Goal: Task Accomplishment & Management: Manage account settings

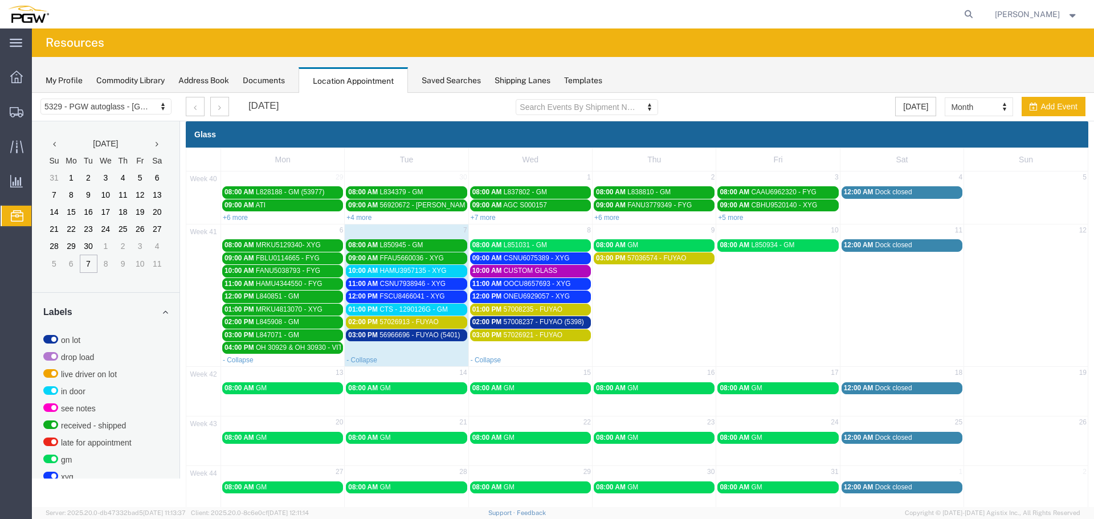
click at [288, 405] on div "42 13 14 15 16 17 18 19 08:00 AM GM 08:00 AM GM 08:00 AM GM 08:00 AM GM 08:00 A…" at bounding box center [637, 392] width 902 height 50
select select "1"
select select
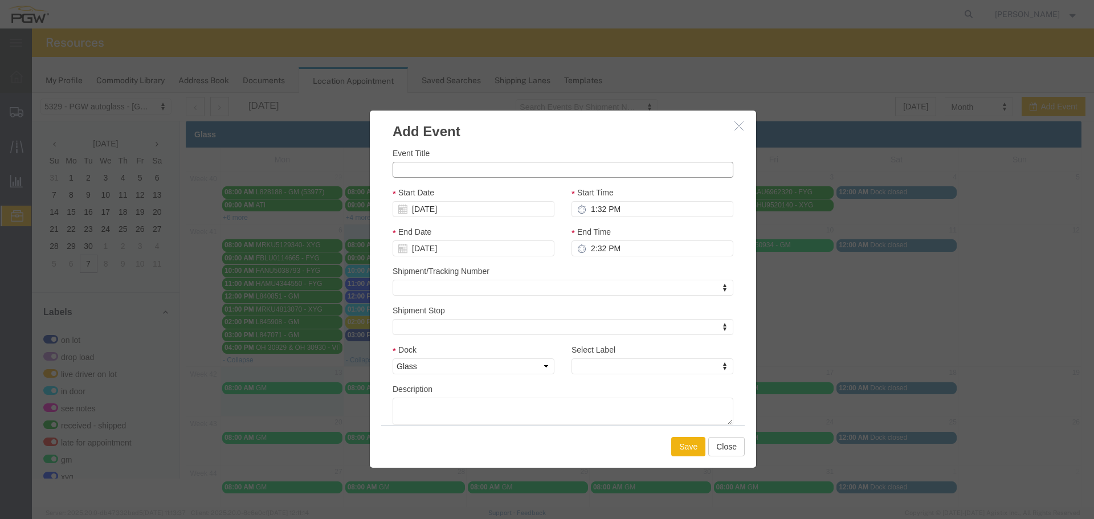
click at [409, 169] on input "Event Title" at bounding box center [563, 170] width 341 height 16
paste input "L3498898"
type input "L3498898 - GM"
click at [586, 212] on input "1:32 PM" at bounding box center [653, 209] width 162 height 16
type input "1:00 PM"
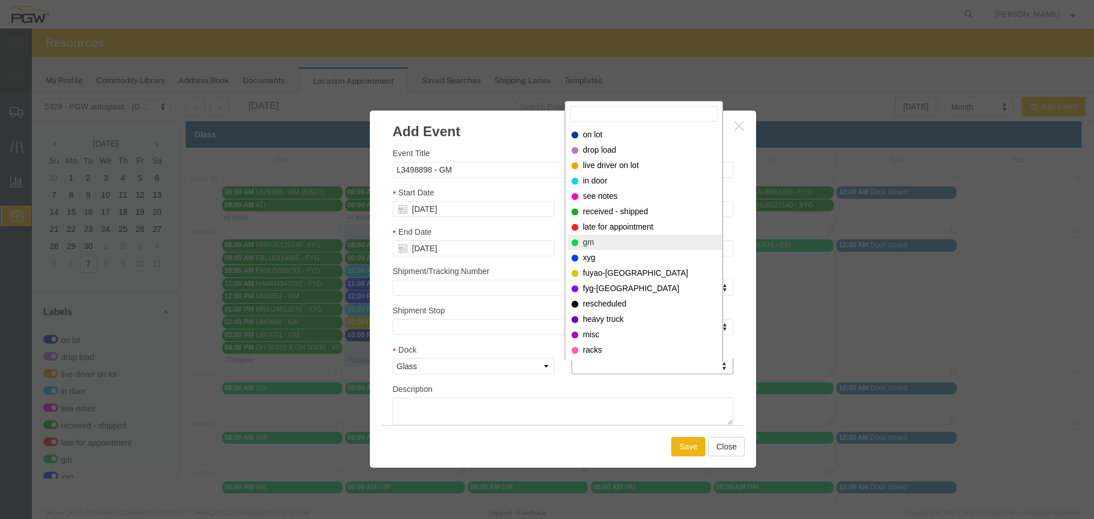
select select "340"
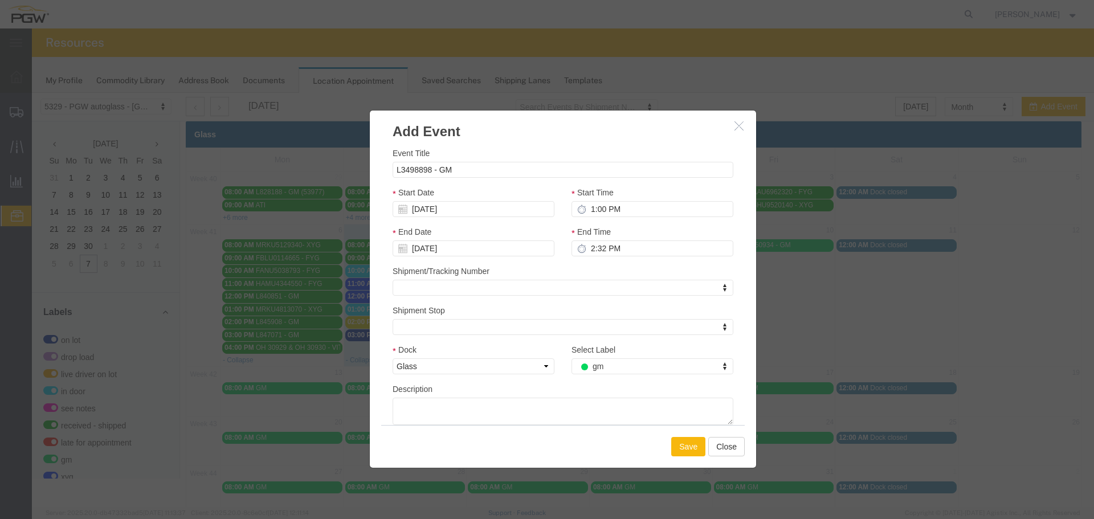
click at [686, 455] on button "Save" at bounding box center [688, 446] width 34 height 19
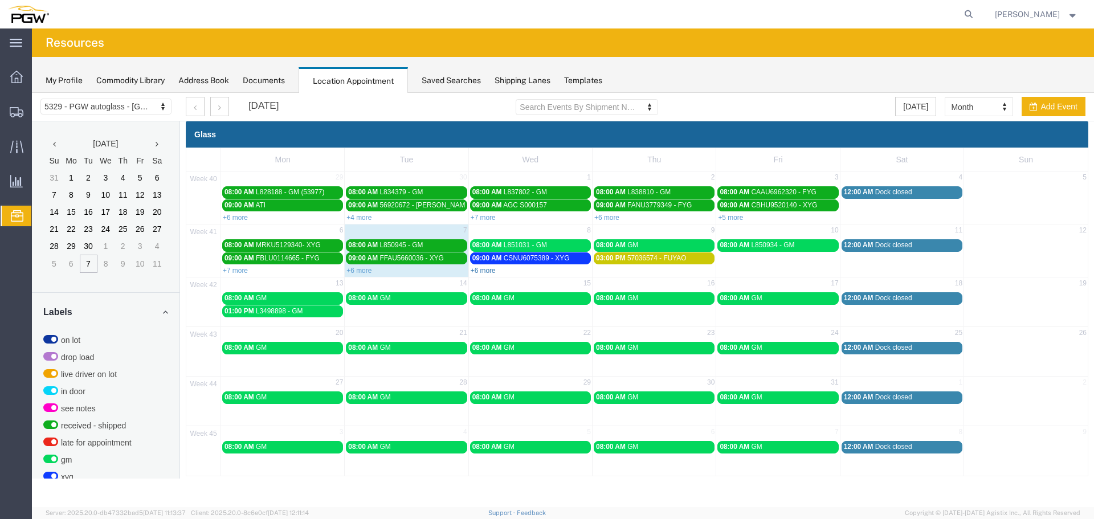
click at [484, 272] on link "+6 more" at bounding box center [483, 271] width 25 height 8
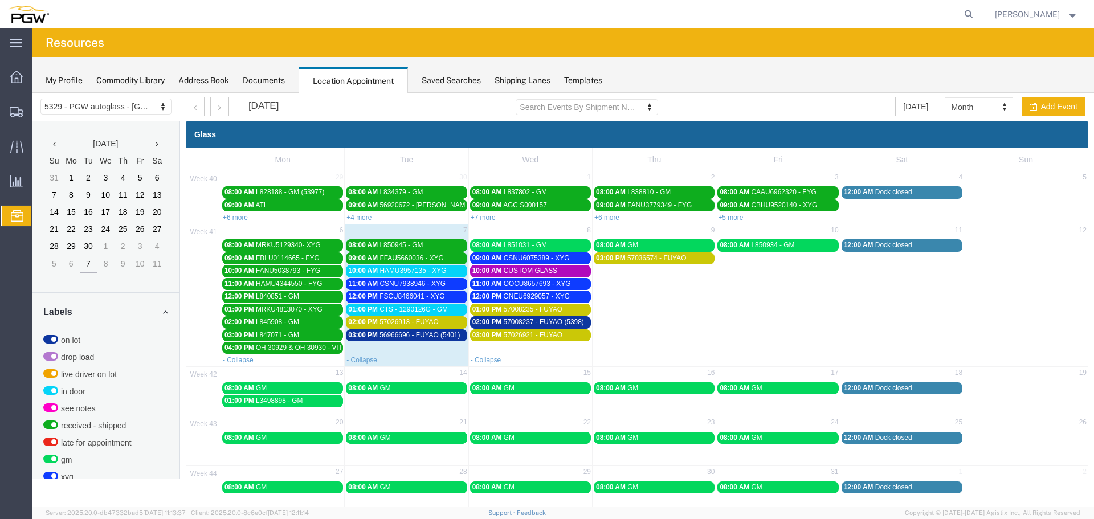
click at [406, 295] on span "FSCU8466041 - XYG" at bounding box center [412, 296] width 65 height 8
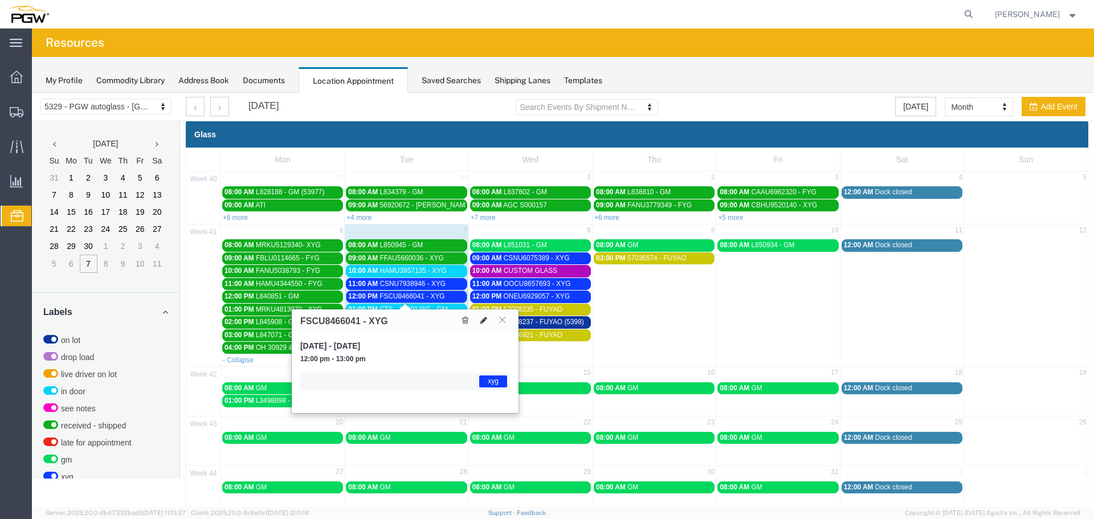
click at [486, 319] on icon at bounding box center [484, 320] width 7 height 8
select select "1"
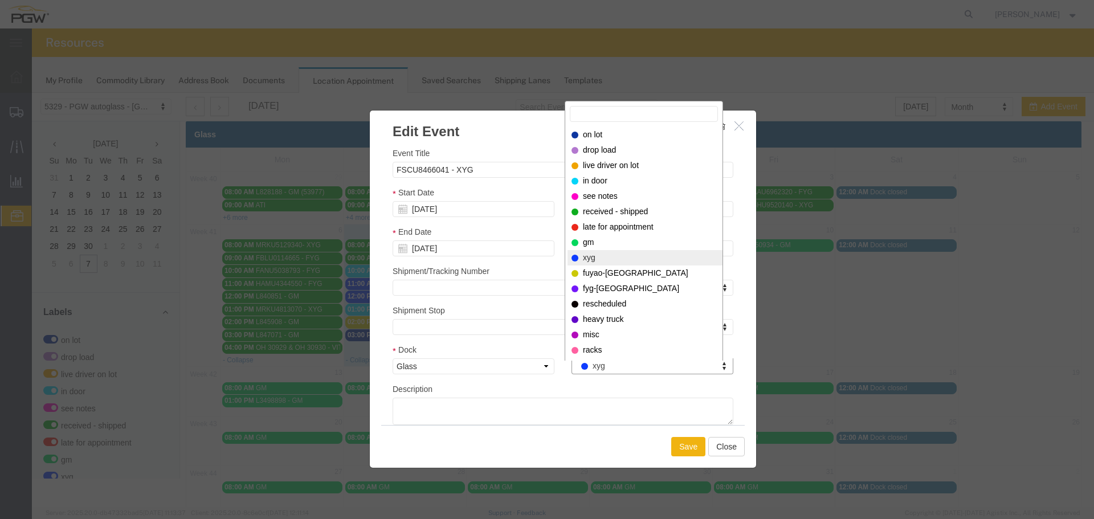
drag, startPoint x: 606, startPoint y: 364, endPoint x: 600, endPoint y: 325, distance: 39.3
select select "260"
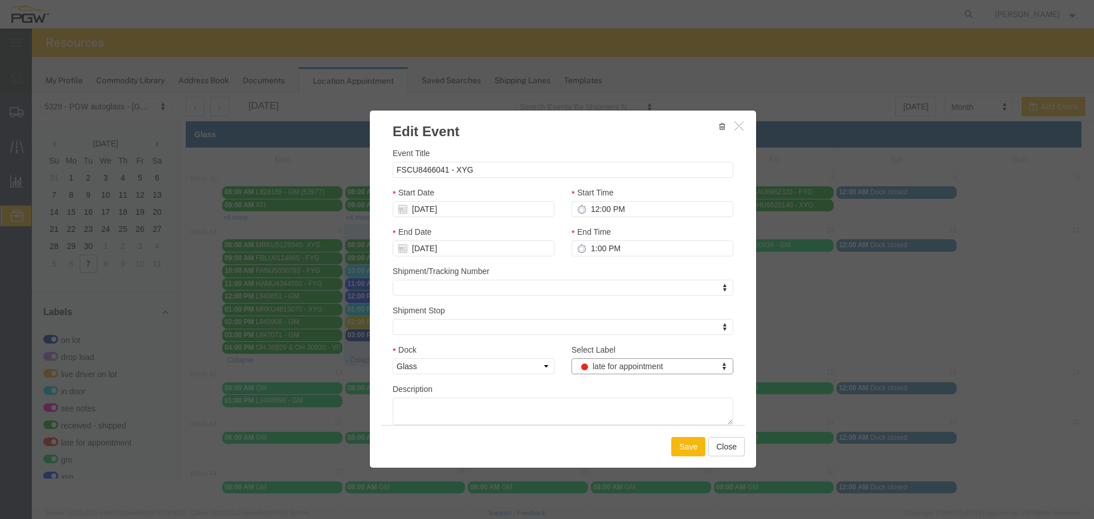
click at [685, 449] on button "Save" at bounding box center [688, 446] width 34 height 19
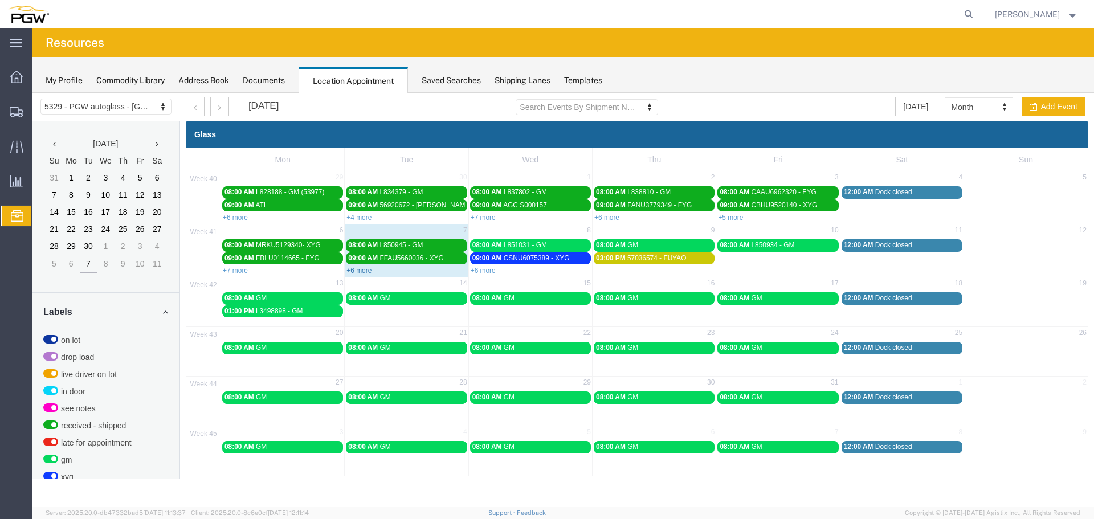
click at [363, 272] on link "+6 more" at bounding box center [359, 271] width 25 height 8
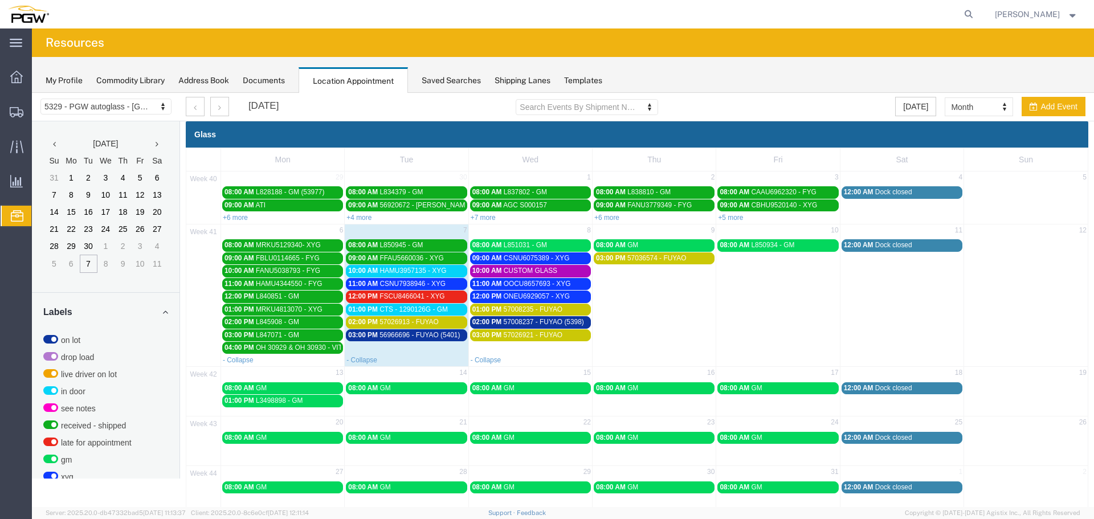
click at [375, 283] on span "11:00 AM" at bounding box center [363, 284] width 30 height 8
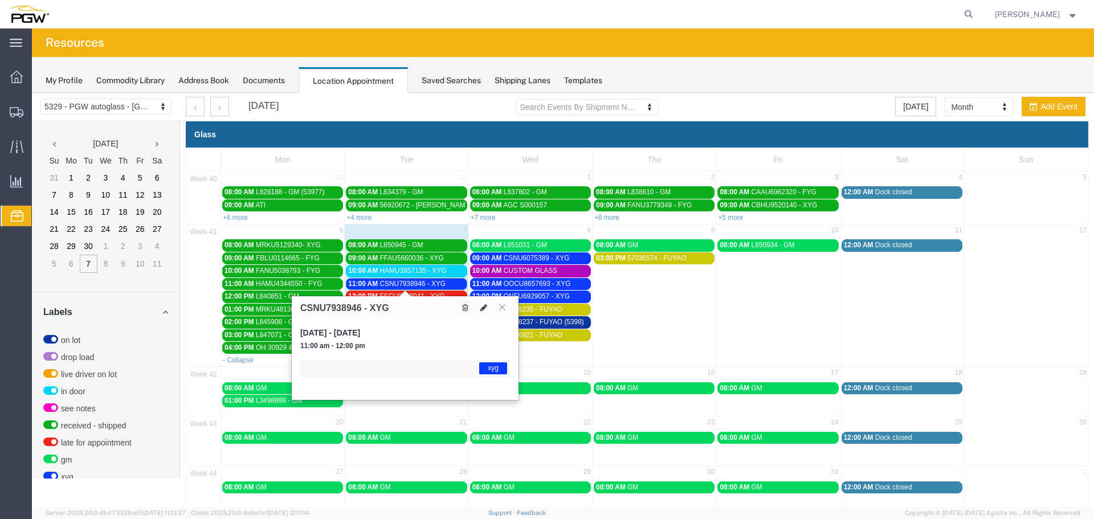
click at [482, 307] on icon at bounding box center [484, 308] width 7 height 8
select select "1"
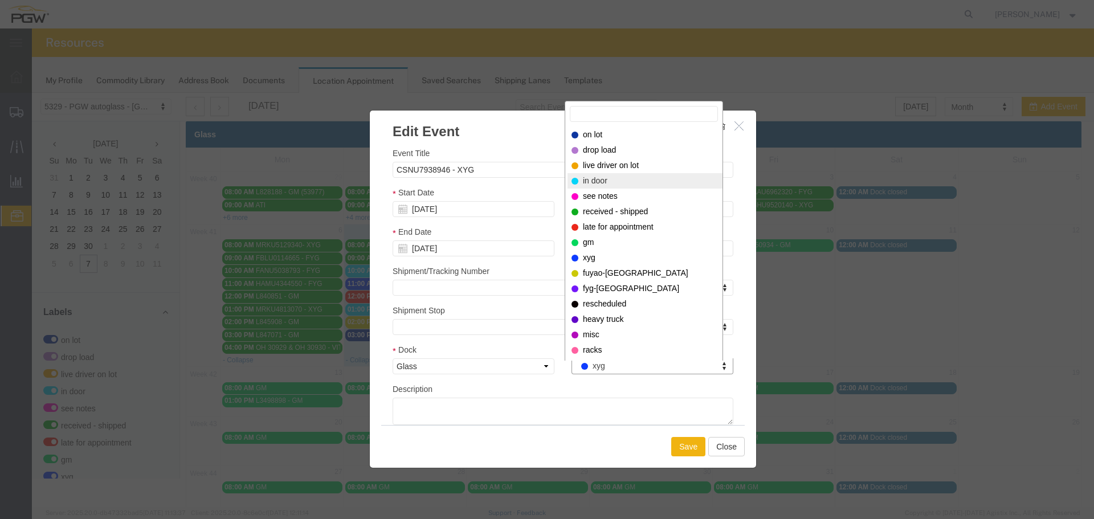
select select "220"
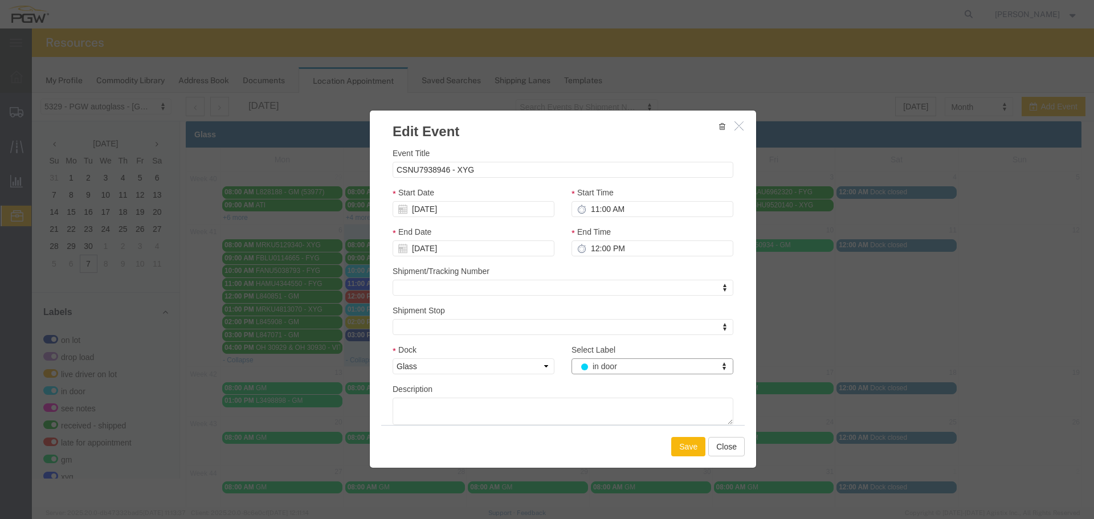
click at [679, 439] on button "Save" at bounding box center [688, 446] width 34 height 19
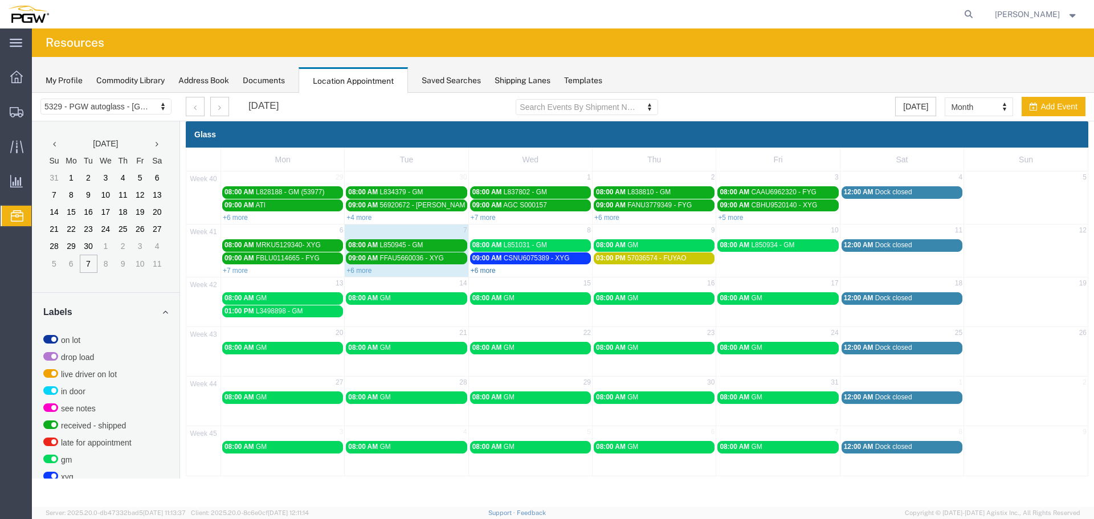
click at [486, 270] on link "+6 more" at bounding box center [483, 271] width 25 height 8
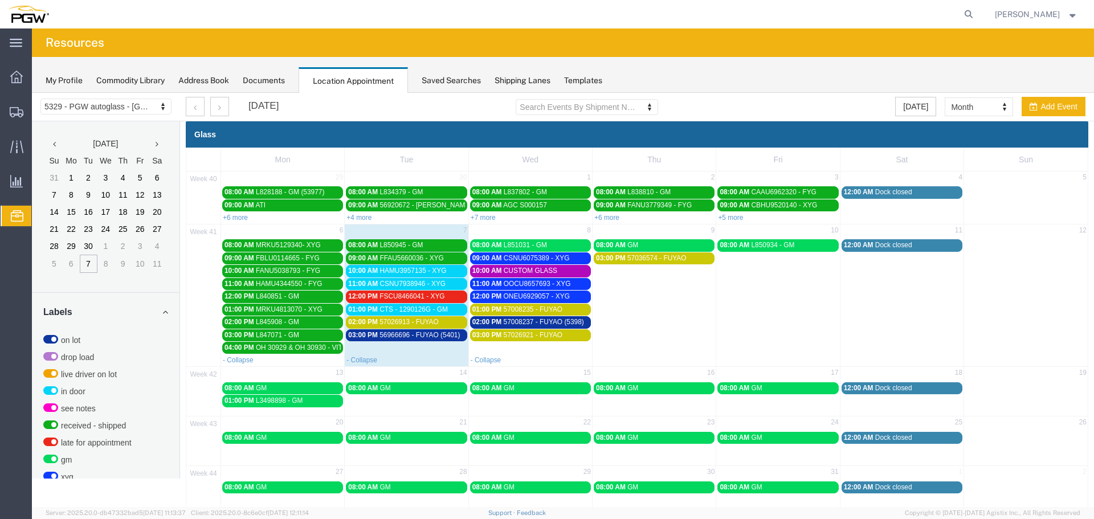
click at [445, 271] on span "HAMU3957135 - XYG" at bounding box center [413, 271] width 67 height 8
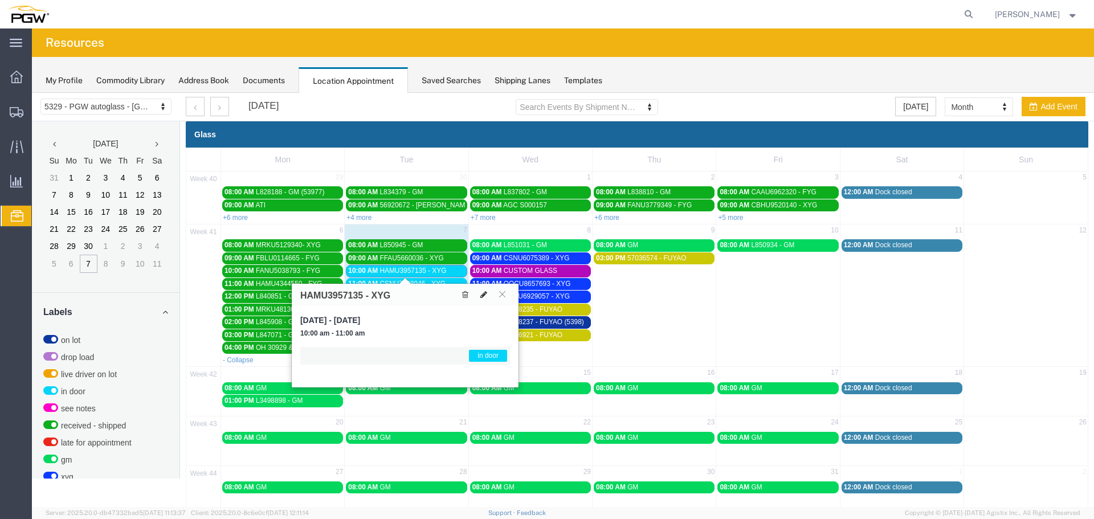
click at [484, 292] on icon at bounding box center [484, 295] width 7 height 8
select select "1"
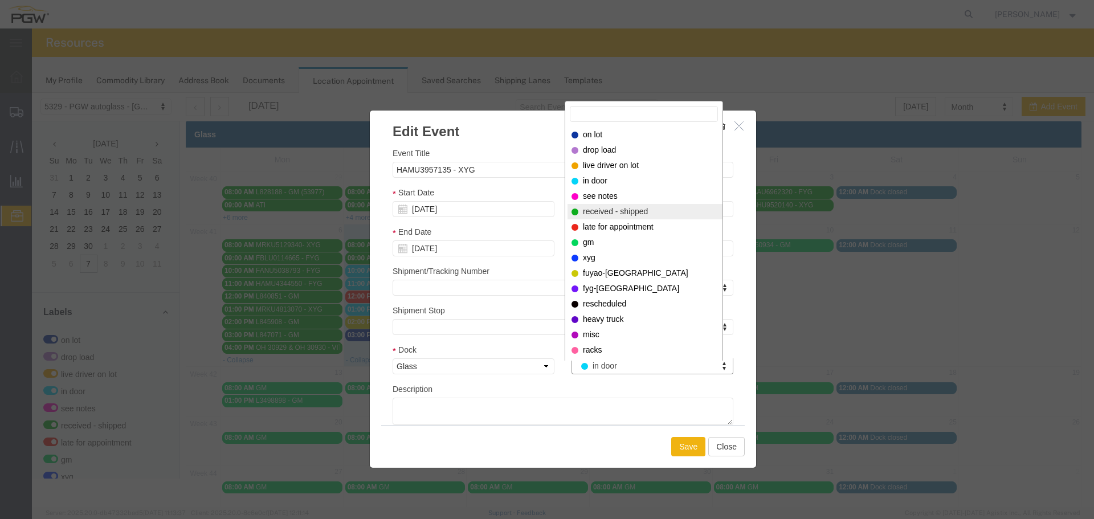
select select "200"
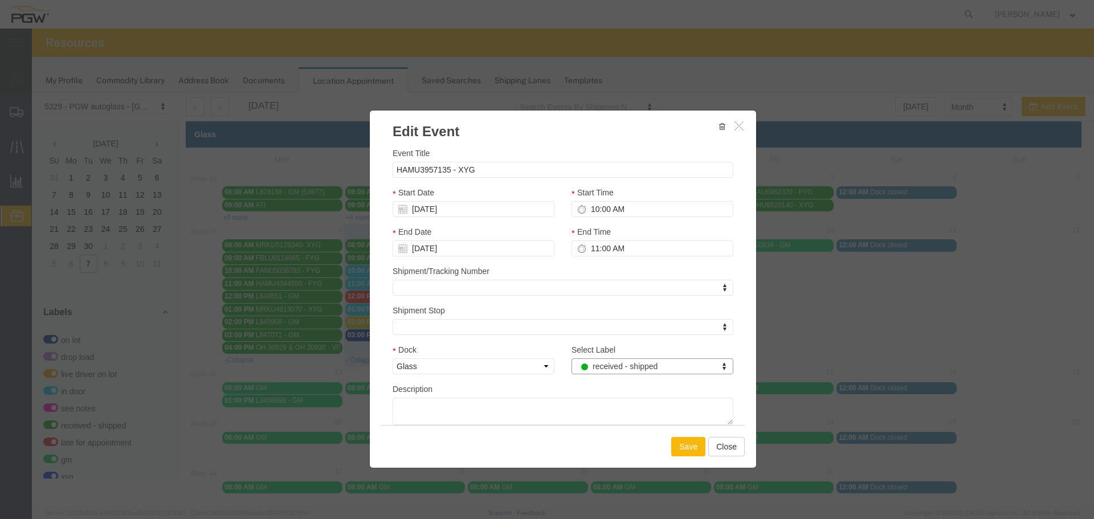
click at [680, 449] on button "Save" at bounding box center [688, 446] width 34 height 19
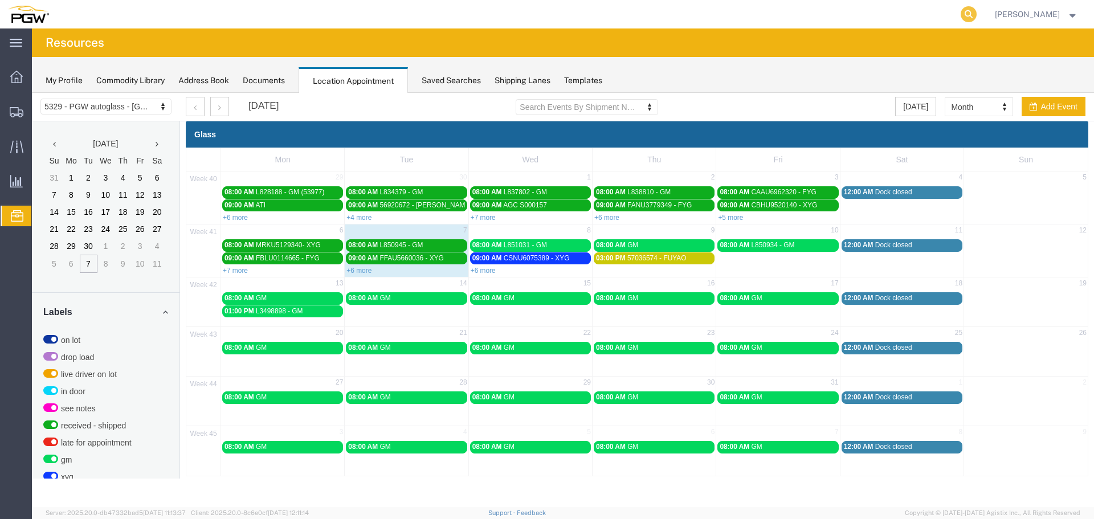
click at [971, 13] on icon at bounding box center [969, 14] width 16 height 16
paste input "669383"
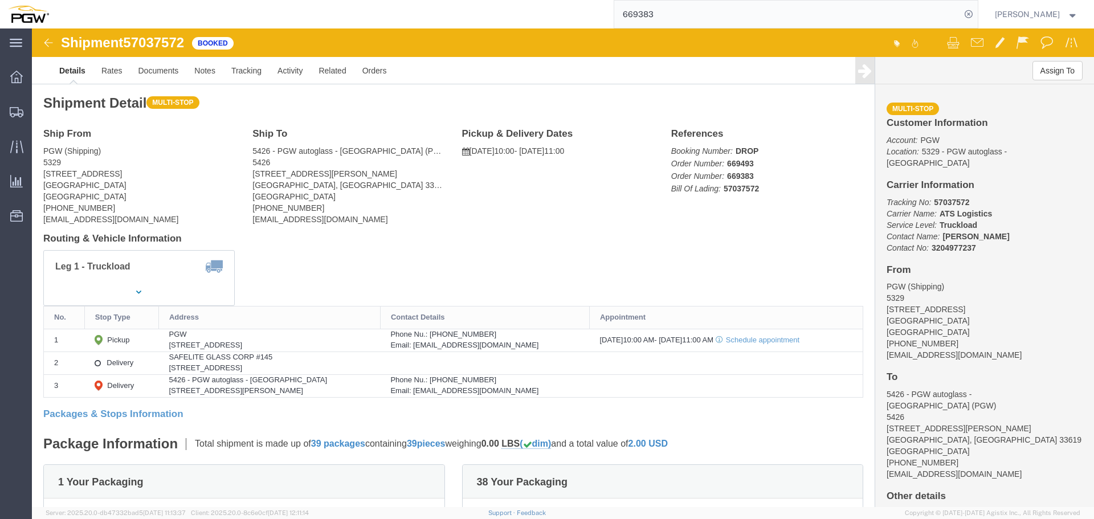
click span "57037572"
copy span "57037572"
click at [777, 23] on input "669383" at bounding box center [787, 14] width 347 height 27
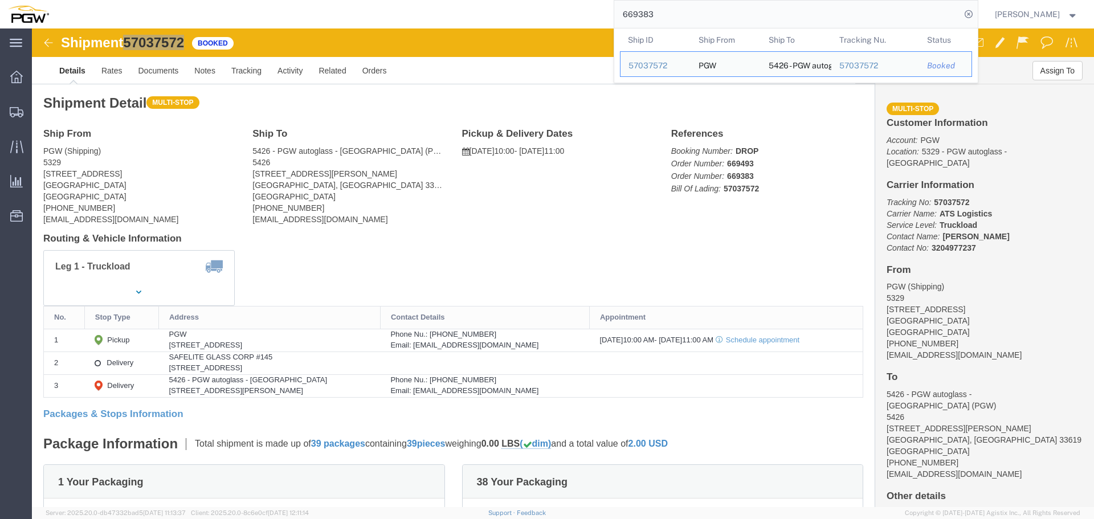
click at [777, 23] on input "669383" at bounding box center [787, 14] width 347 height 27
paste input "231"
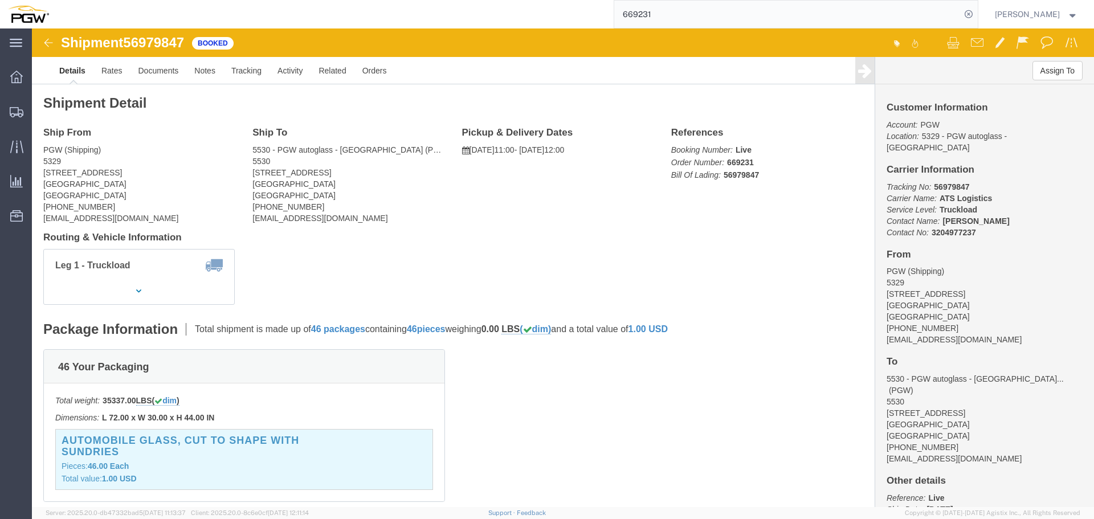
click span "56979847"
copy span "56979847"
click at [668, 16] on input "669231" at bounding box center [787, 14] width 347 height 27
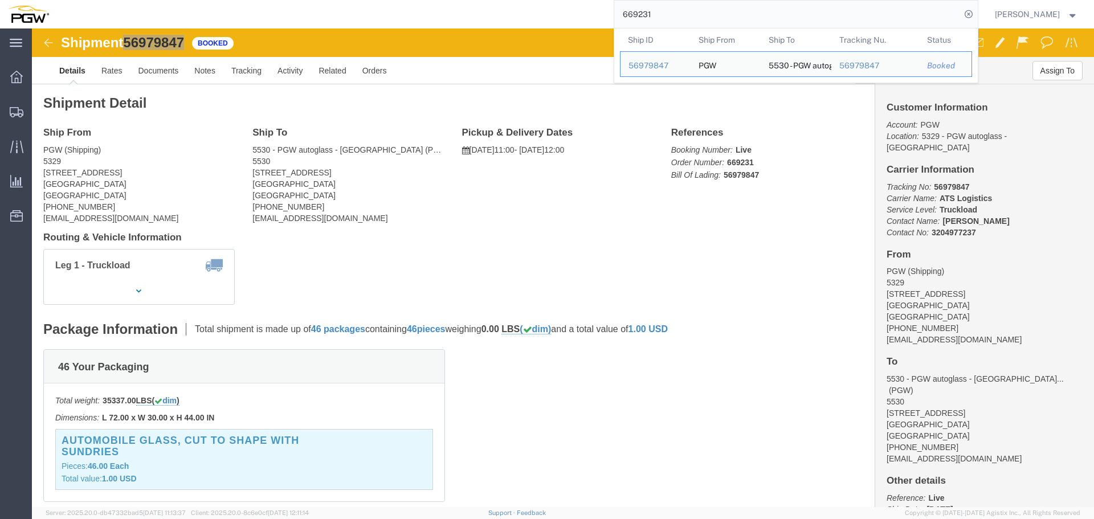
click at [668, 16] on input "669231" at bounding box center [787, 14] width 347 height 27
paste input "312"
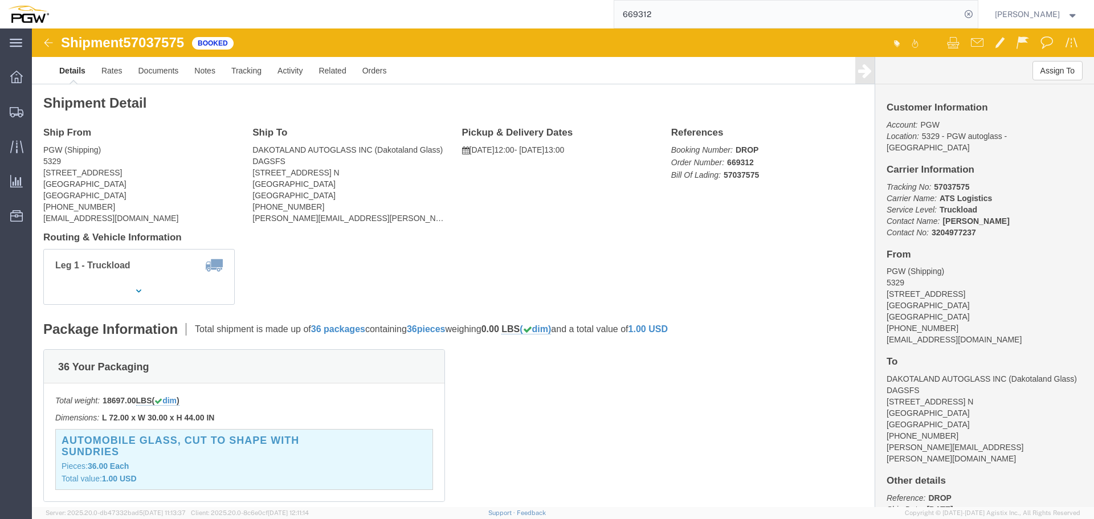
click span "57037575"
copy span "57037575"
click at [678, 15] on input "669312" at bounding box center [787, 14] width 347 height 27
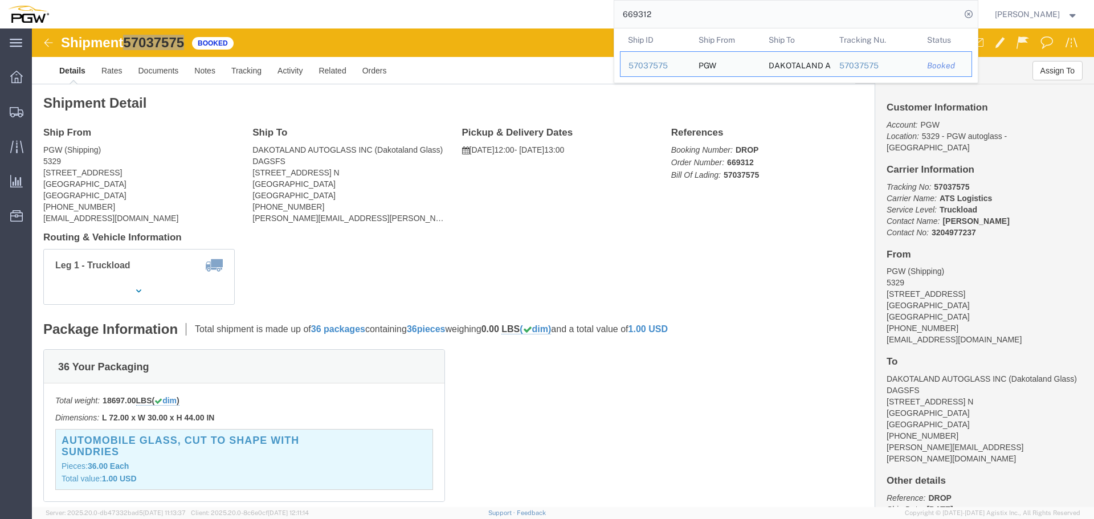
click at [678, 15] on input "669312" at bounding box center [787, 14] width 347 height 27
paste input "225"
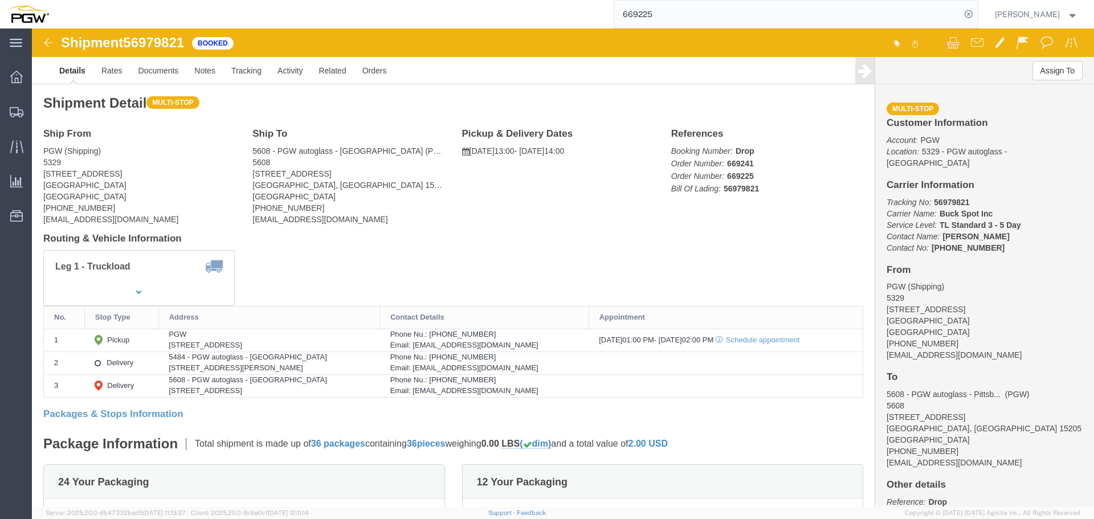
click span "56979821"
copy span "56979821"
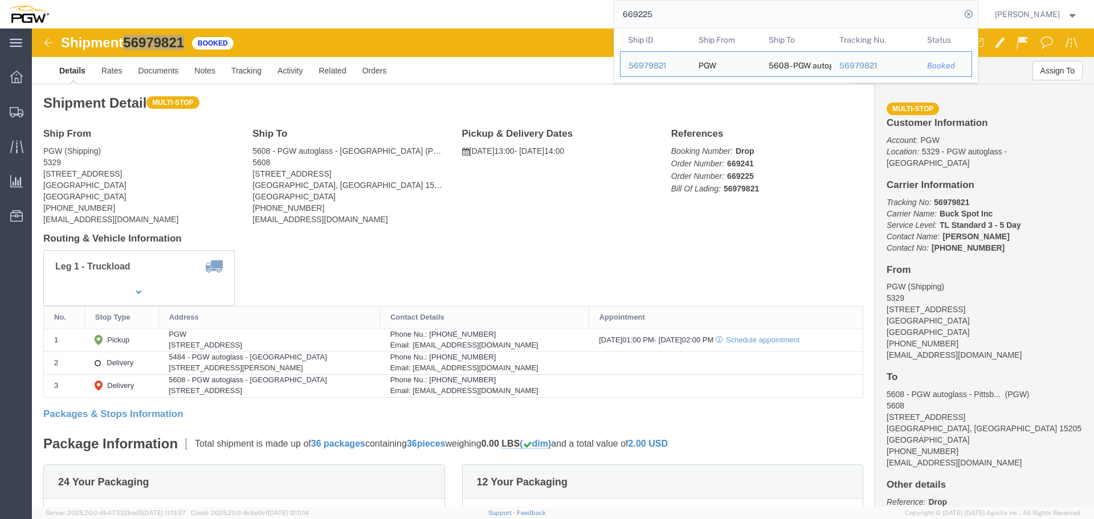
click at [736, 10] on input "669225" at bounding box center [787, 14] width 347 height 27
paste input "32"
type input "669232"
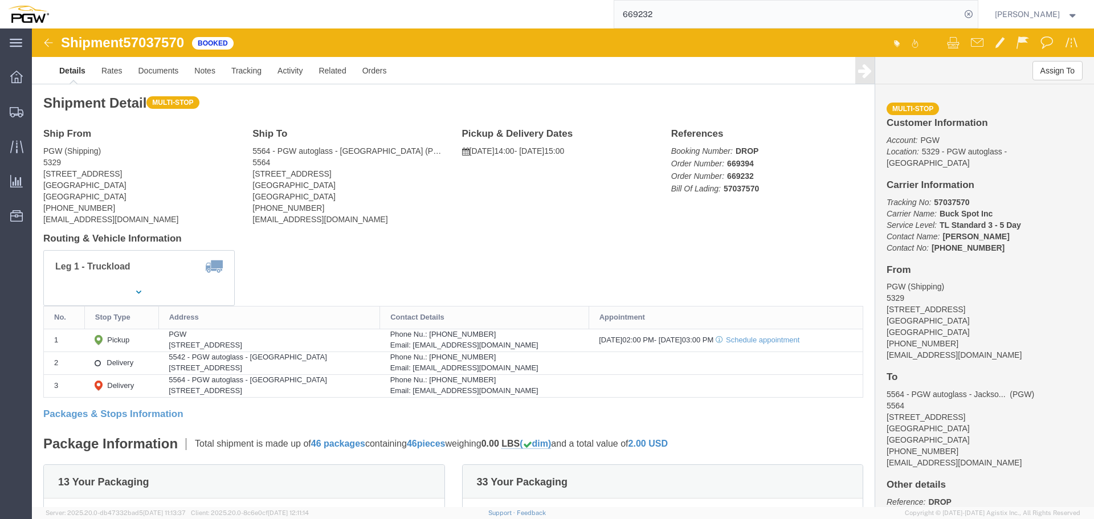
click span "57037570"
copy span "57037570"
click at [0, 0] on span "Location Appointment" at bounding box center [0, 0] width 0 height 0
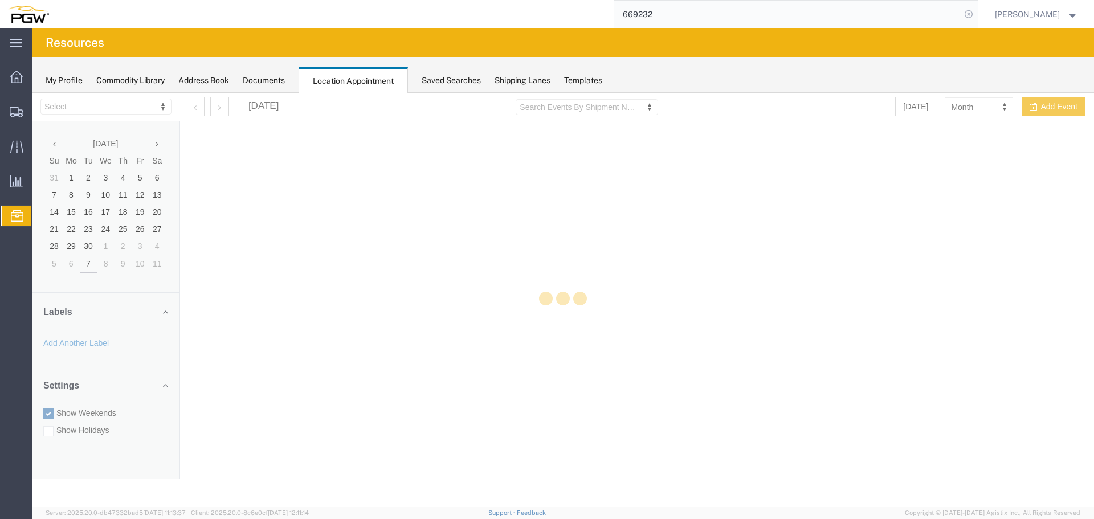
select select "28253"
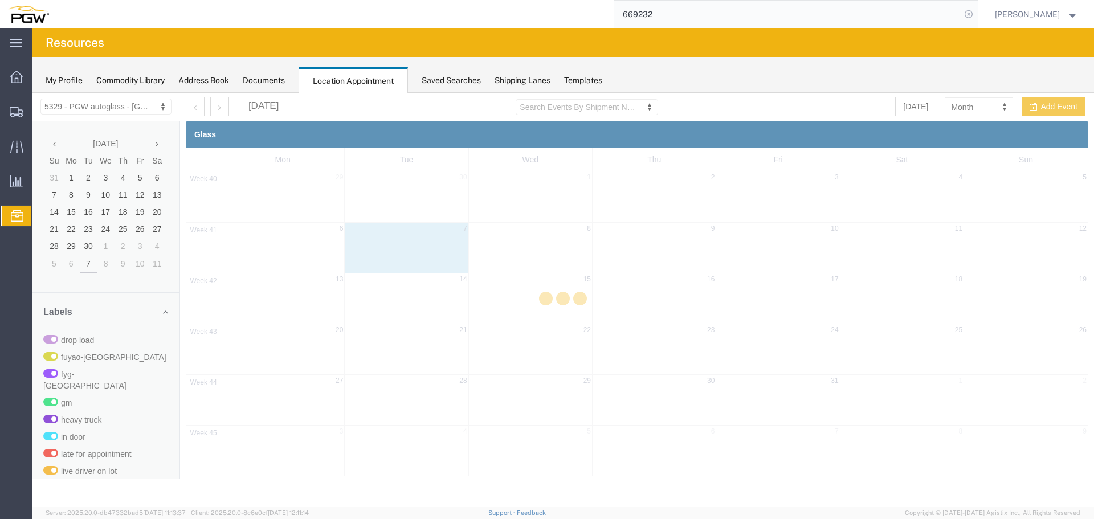
click at [974, 17] on icon at bounding box center [969, 14] width 16 height 16
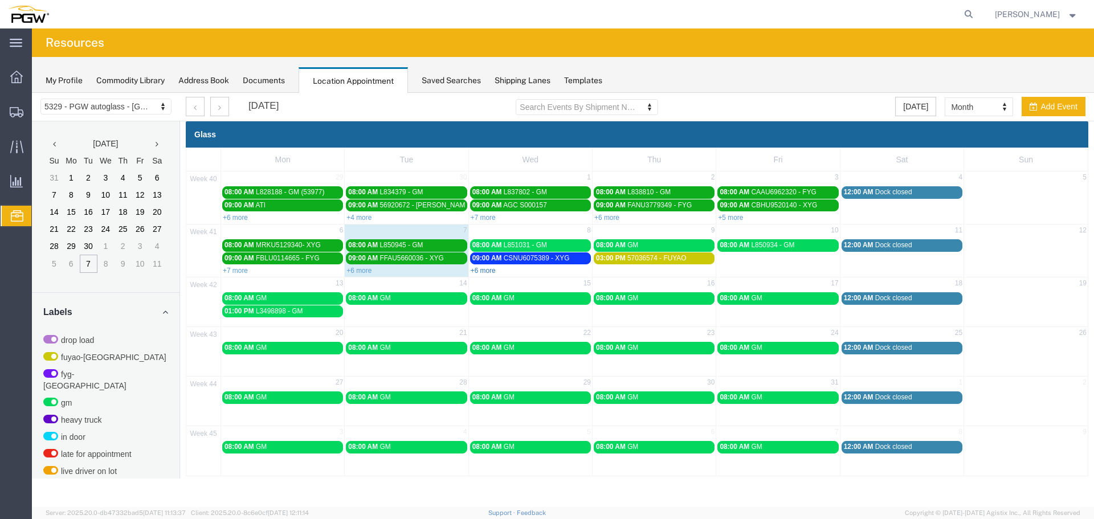
click at [488, 271] on link "+6 more" at bounding box center [483, 271] width 25 height 8
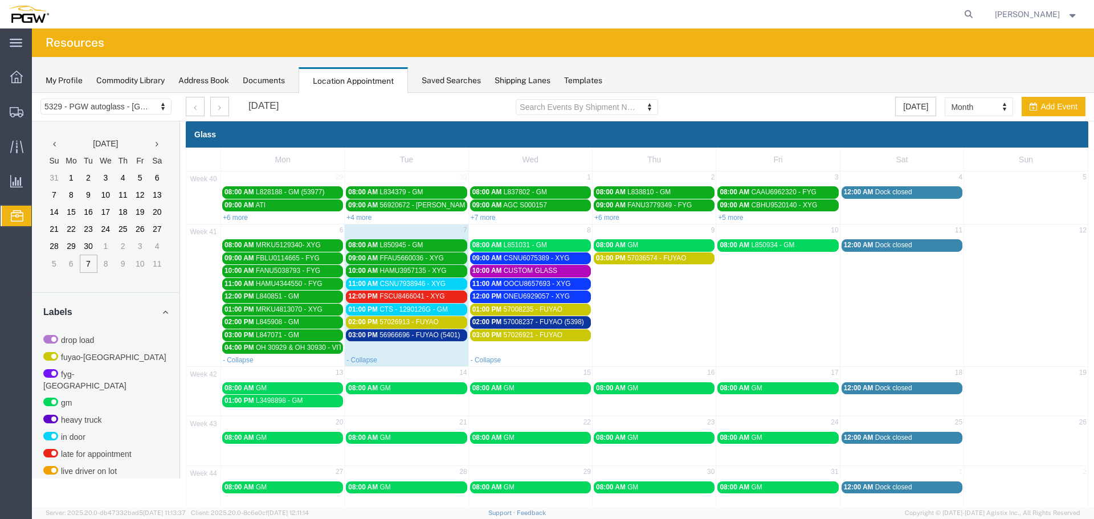
click at [400, 300] on span "FSCU8466041 - XYG" at bounding box center [412, 296] width 65 height 8
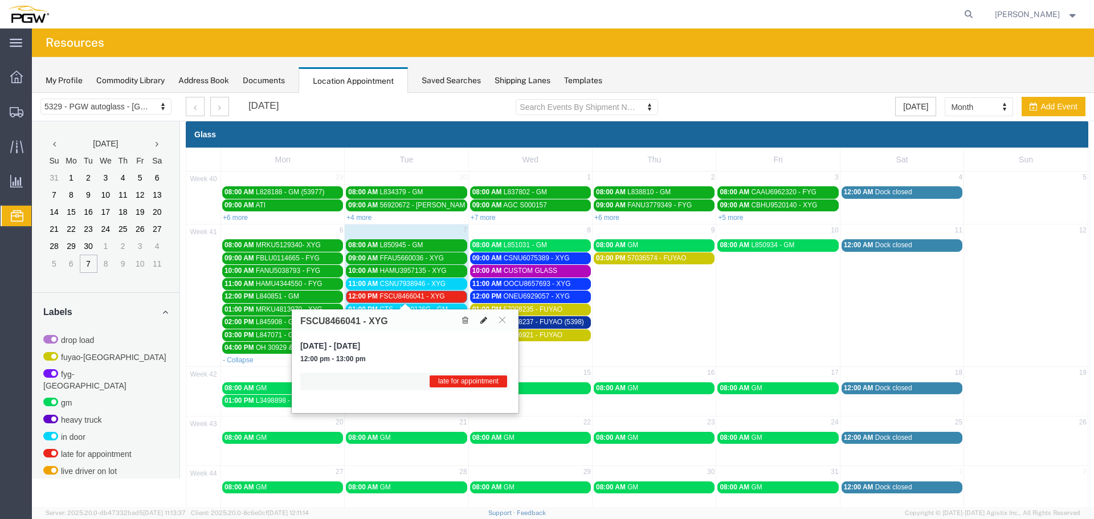
click at [481, 323] on icon at bounding box center [484, 320] width 7 height 8
select select "1"
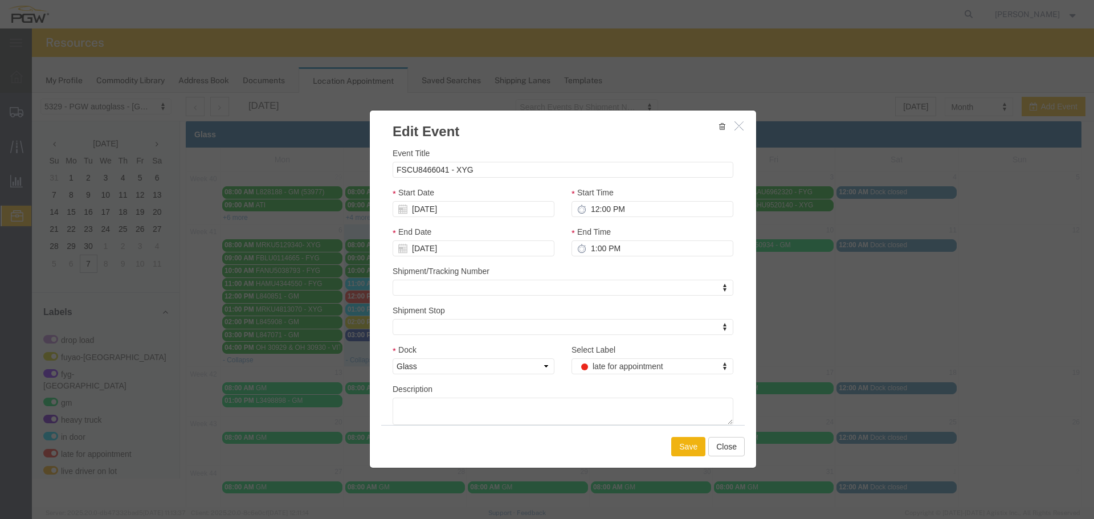
click at [599, 376] on div "Select Label late for appointment Select Label Select Label drop load fuyao-[GE…" at bounding box center [652, 363] width 179 height 39
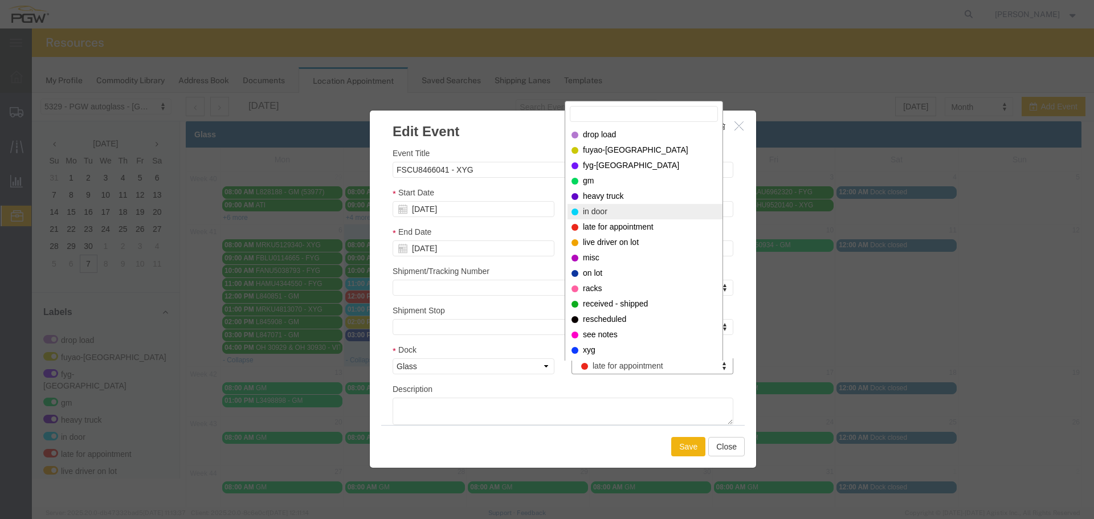
select select "220"
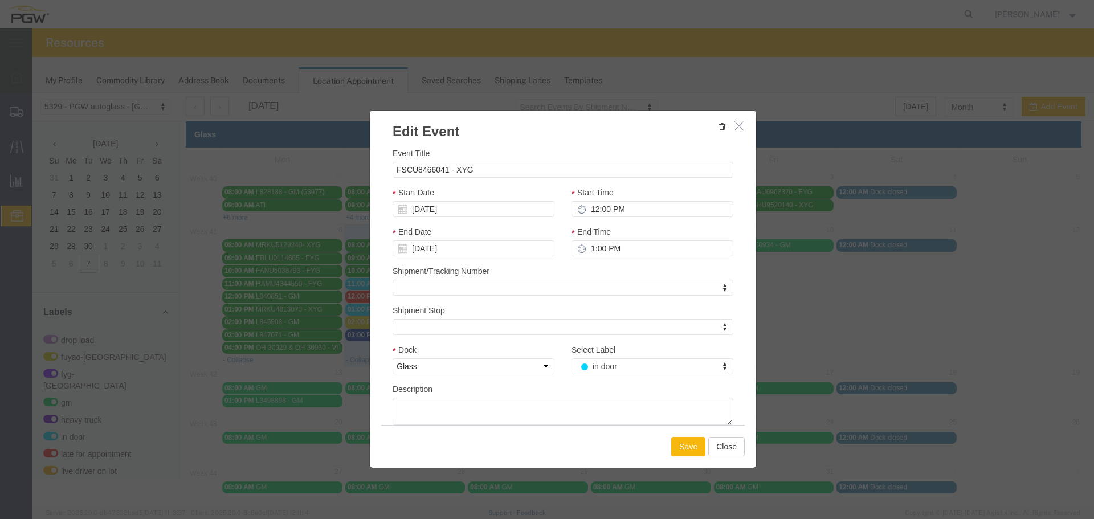
click at [686, 454] on button "Save" at bounding box center [688, 446] width 34 height 19
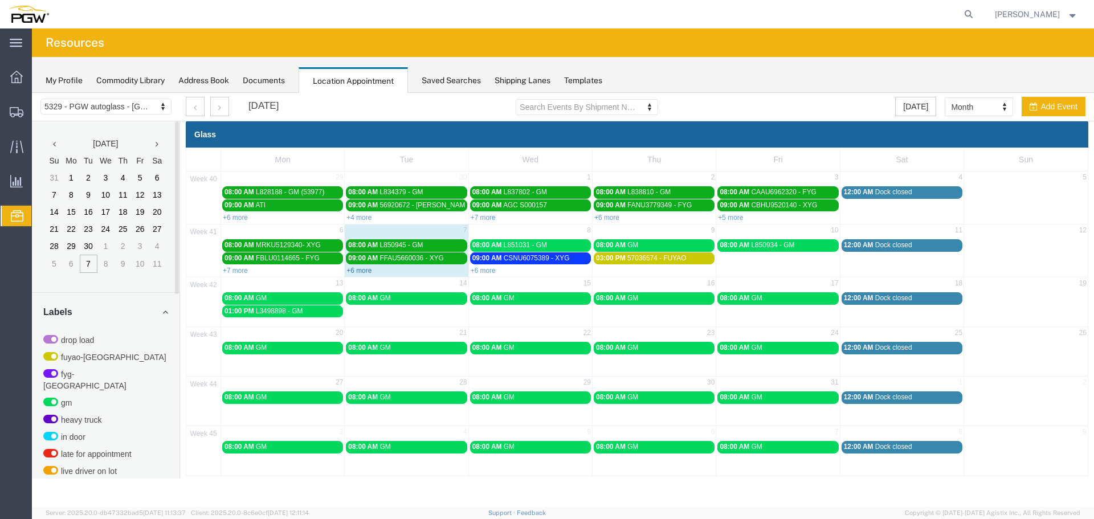
click at [361, 273] on link "+6 more" at bounding box center [359, 271] width 25 height 8
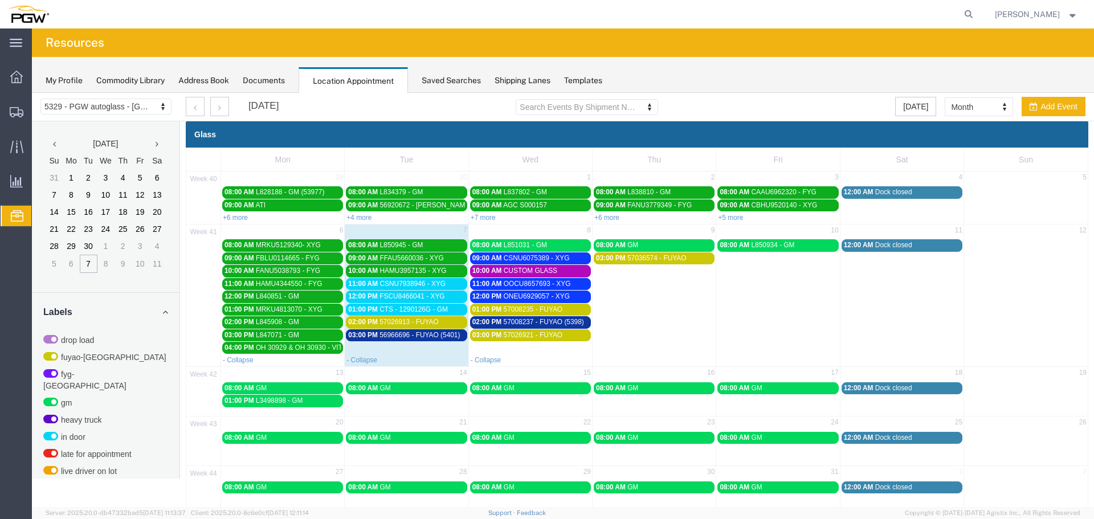
click at [397, 313] on span "CTS - 1290126G - GM" at bounding box center [414, 310] width 68 height 8
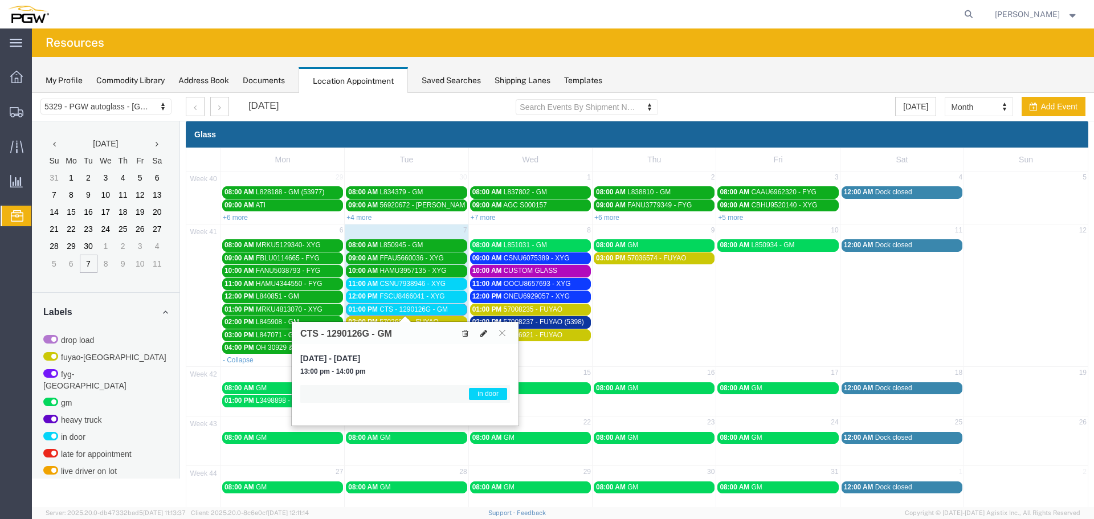
click at [483, 334] on icon at bounding box center [484, 333] width 7 height 8
select select "1"
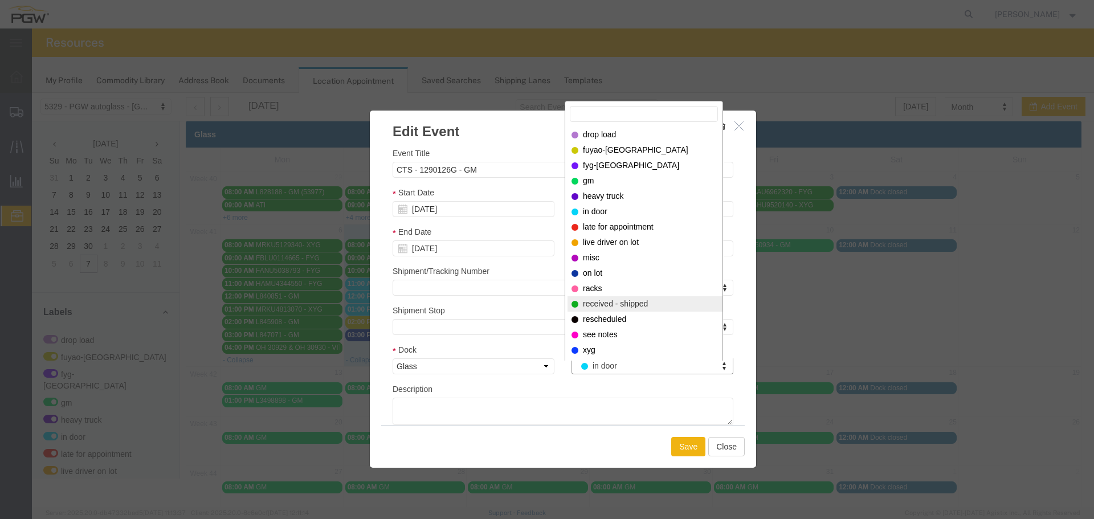
select select "200"
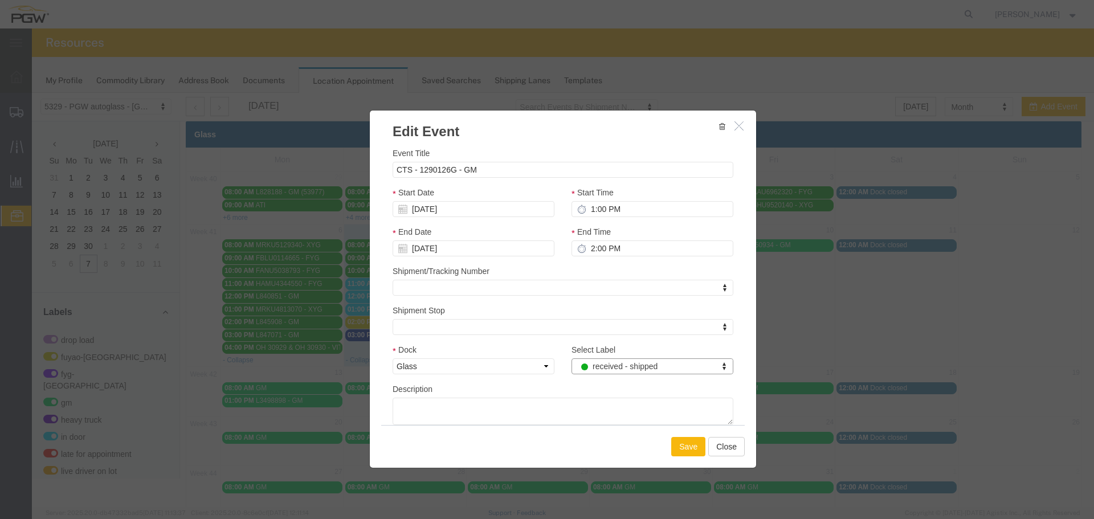
click at [671, 443] on button "Save" at bounding box center [688, 446] width 34 height 19
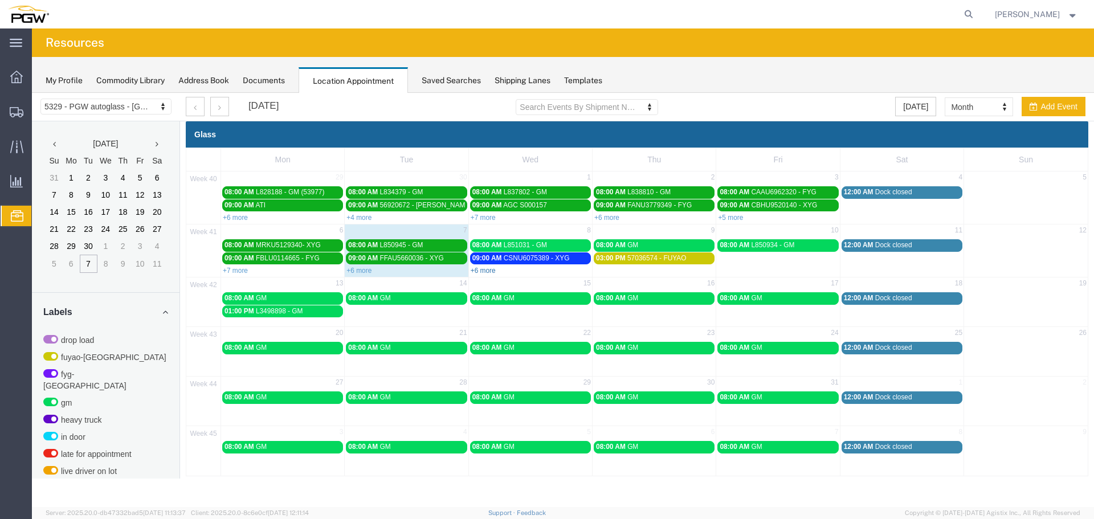
click at [489, 272] on link "+6 more" at bounding box center [483, 271] width 25 height 8
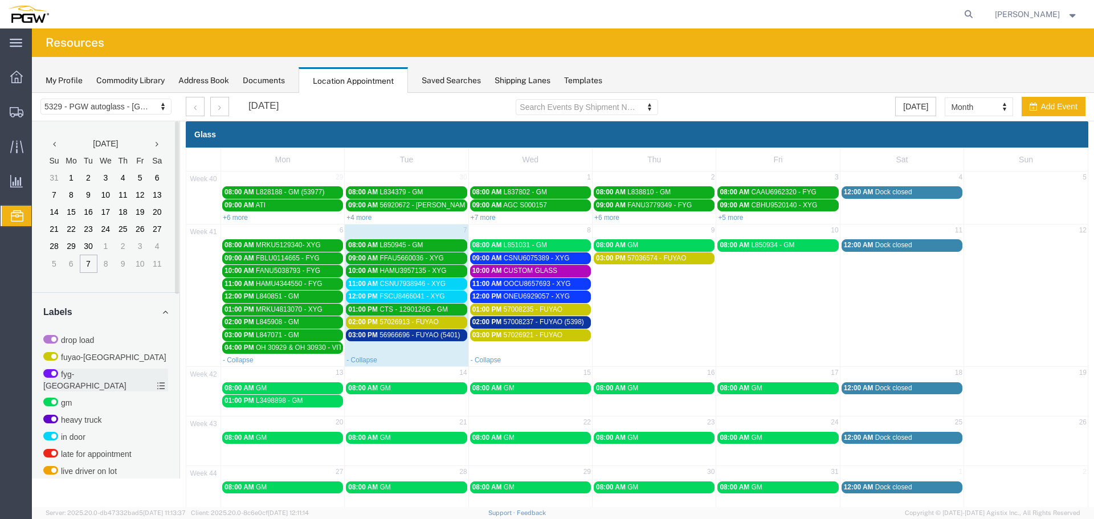
scroll to position [288, 0]
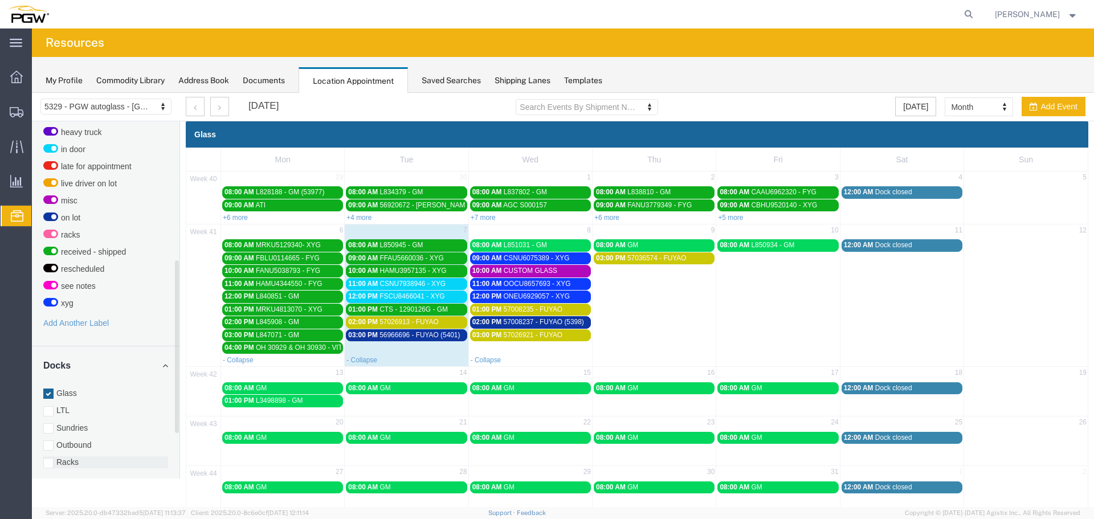
click at [67, 457] on label "Racks" at bounding box center [105, 462] width 125 height 11
click at [32, 93] on input "Racks" at bounding box center [32, 93] width 0 height 0
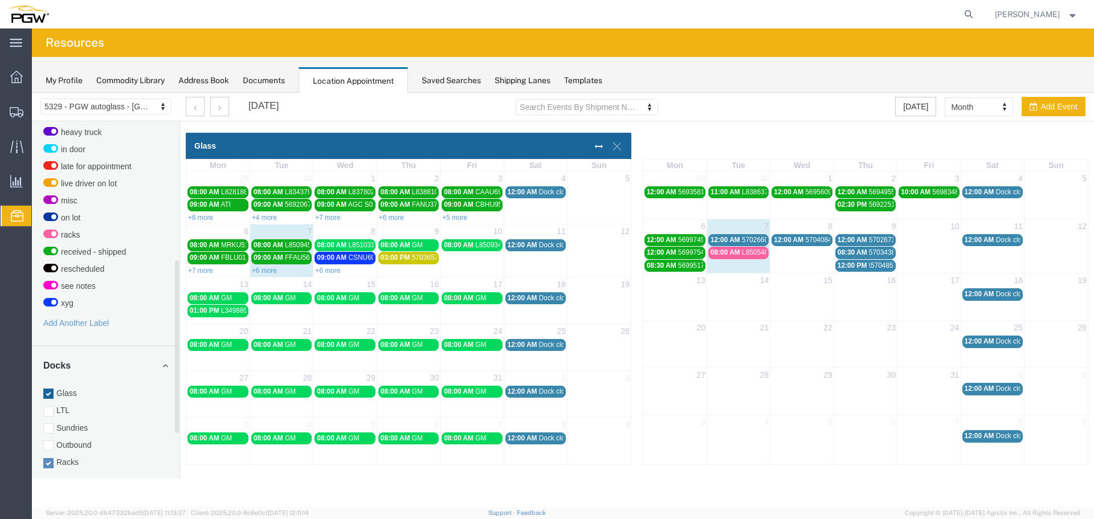
drag, startPoint x: 717, startPoint y: 239, endPoint x: 727, endPoint y: 239, distance: 9.7
click at [717, 239] on span "12:00 AM" at bounding box center [726, 240] width 30 height 8
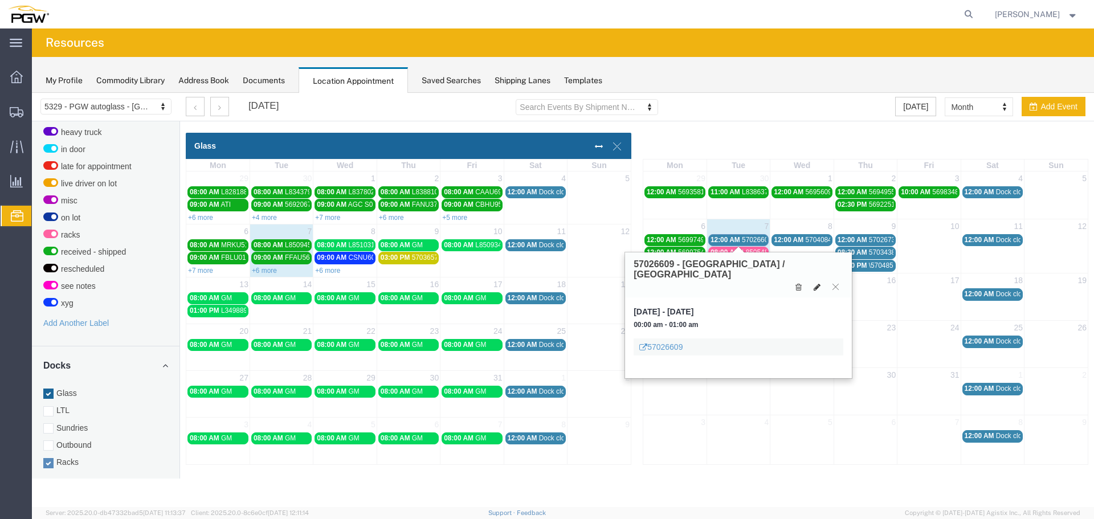
click at [817, 283] on icon at bounding box center [817, 287] width 7 height 8
select select "3"
select select
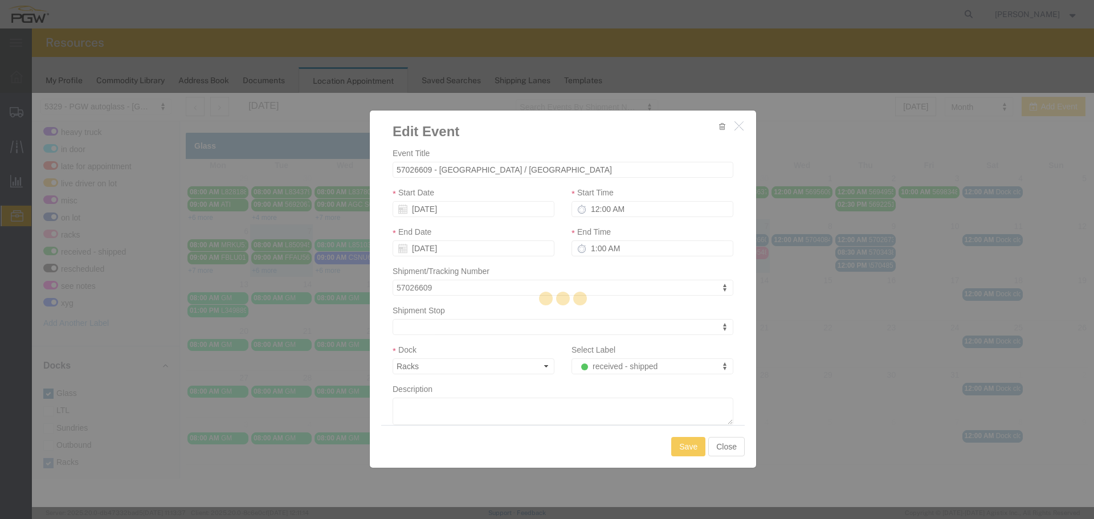
select select
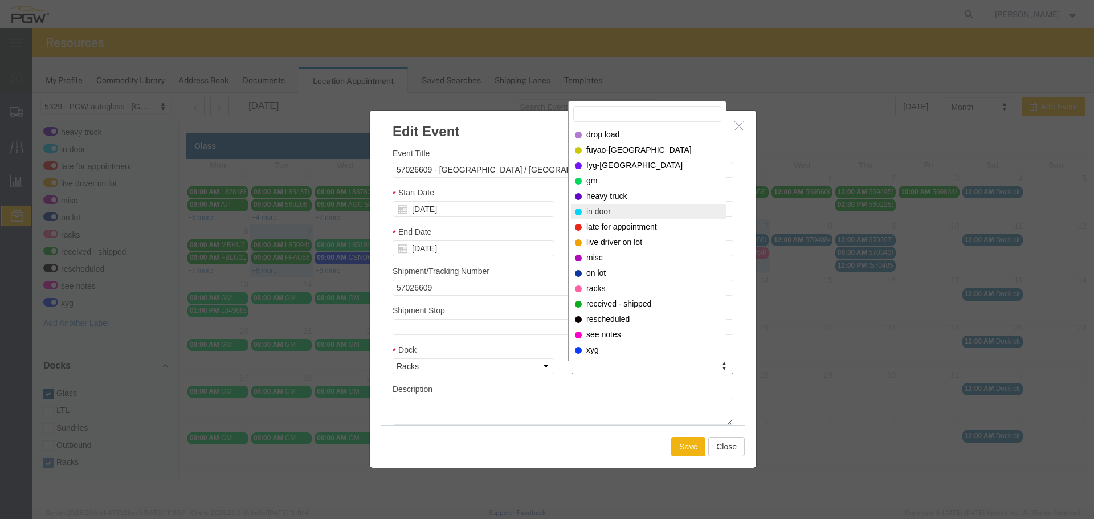
select select "220"
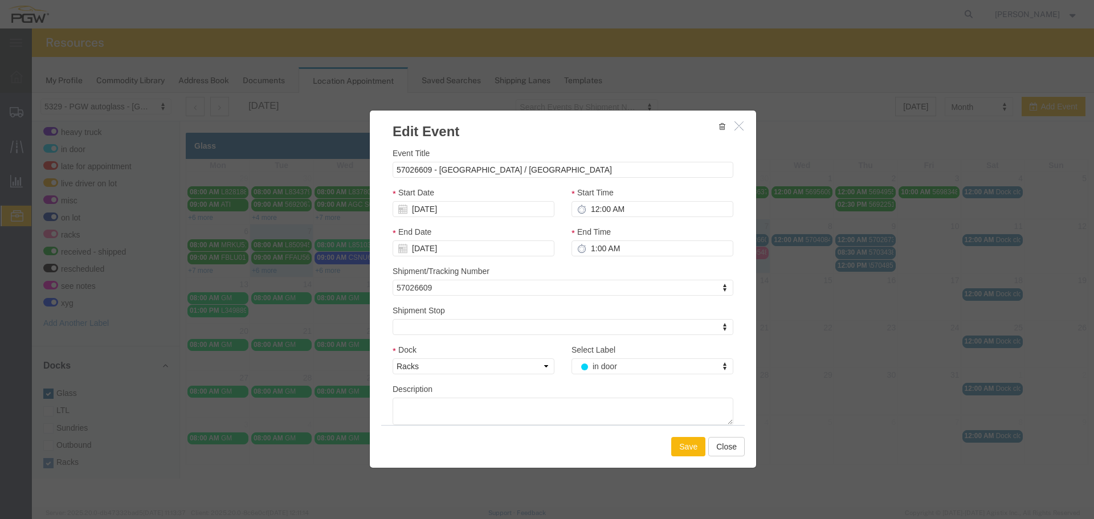
click at [681, 449] on button "Save" at bounding box center [688, 446] width 34 height 19
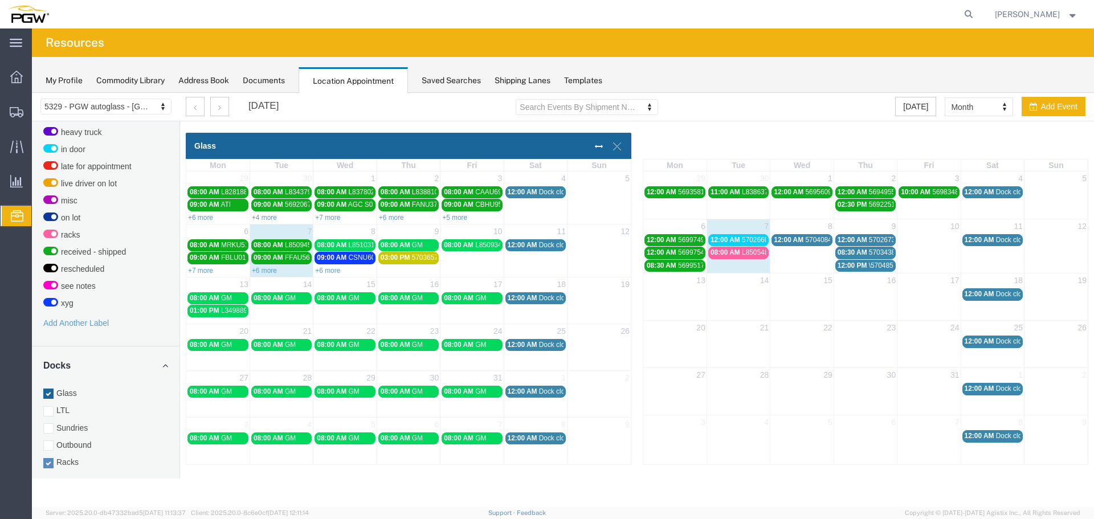
click at [751, 254] on span "L850548--GM [PERSON_NAME], [GEOGRAPHIC_DATA]" at bounding box center [829, 253] width 174 height 8
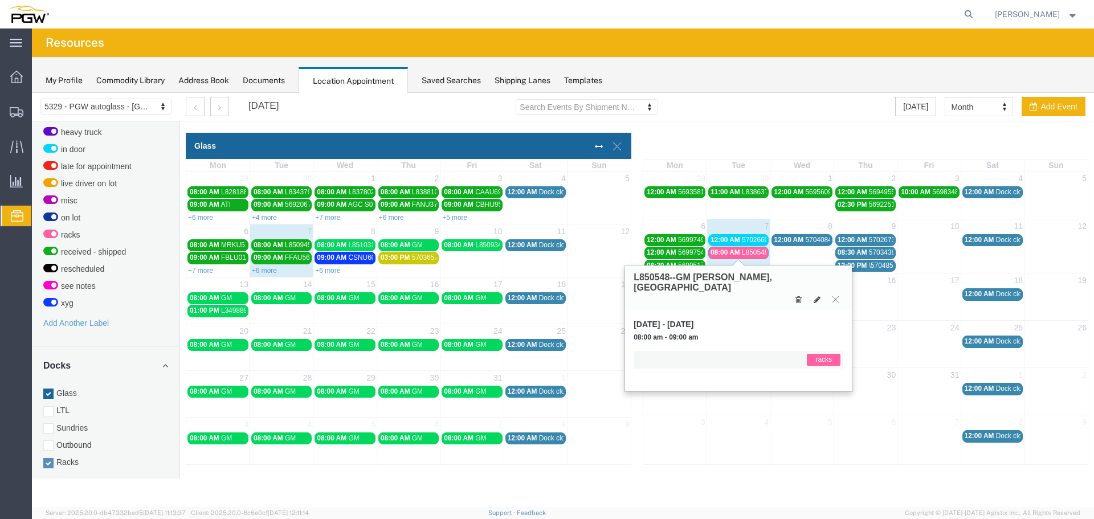
click at [648, 276] on h3 "L850548--GM [PERSON_NAME], [GEOGRAPHIC_DATA]" at bounding box center [739, 282] width 210 height 20
copy h3 "L850548"
click at [816, 296] on icon at bounding box center [817, 300] width 7 height 8
select select "3"
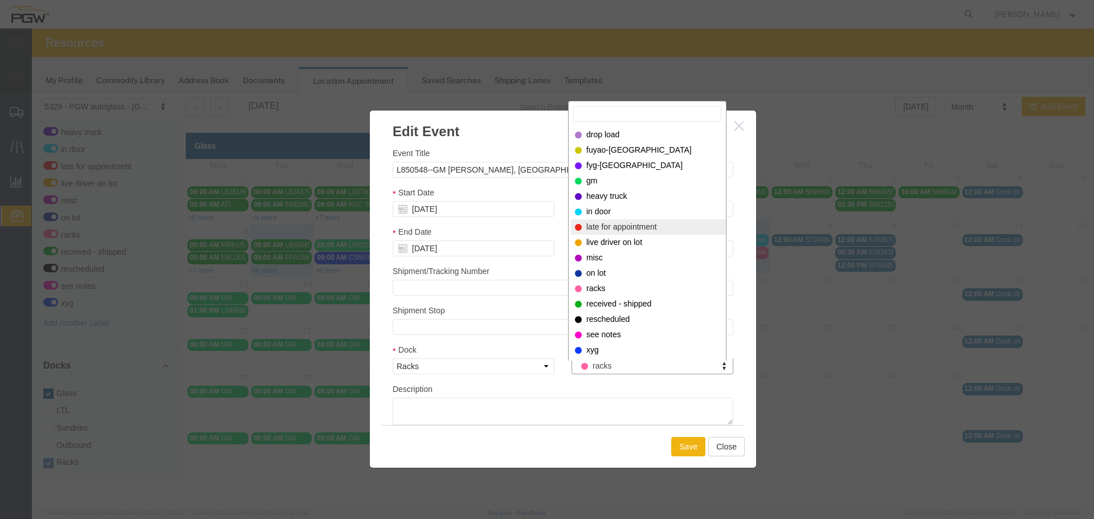
select select "260"
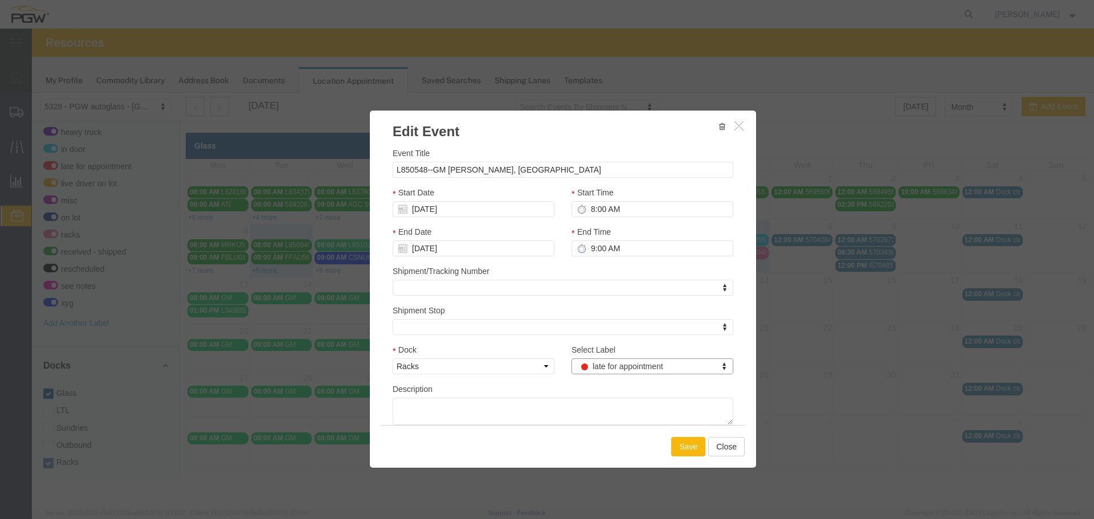
click at [697, 443] on button "Save" at bounding box center [688, 446] width 34 height 19
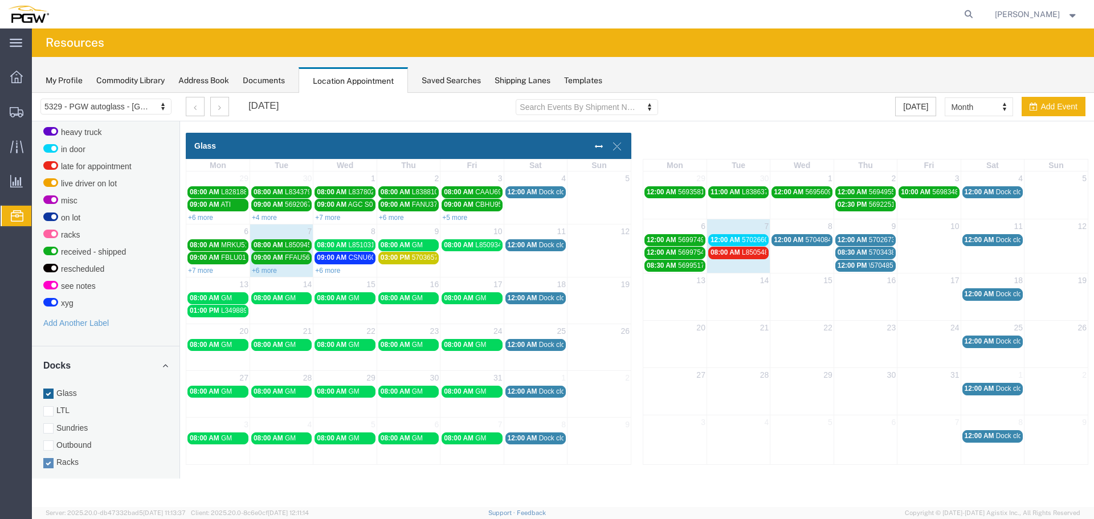
click at [725, 238] on span "12:00 AM" at bounding box center [726, 240] width 30 height 8
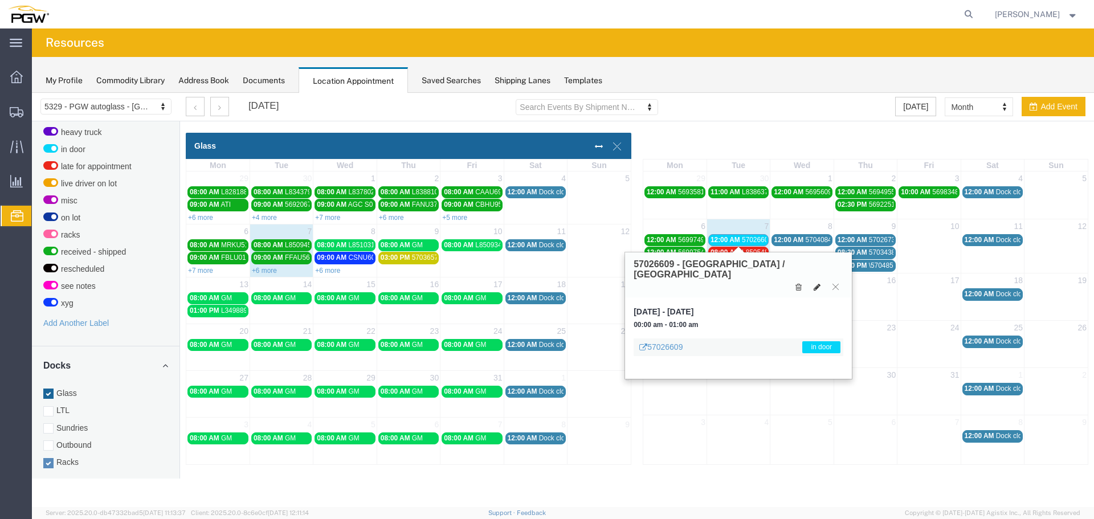
click at [819, 283] on icon at bounding box center [817, 287] width 7 height 8
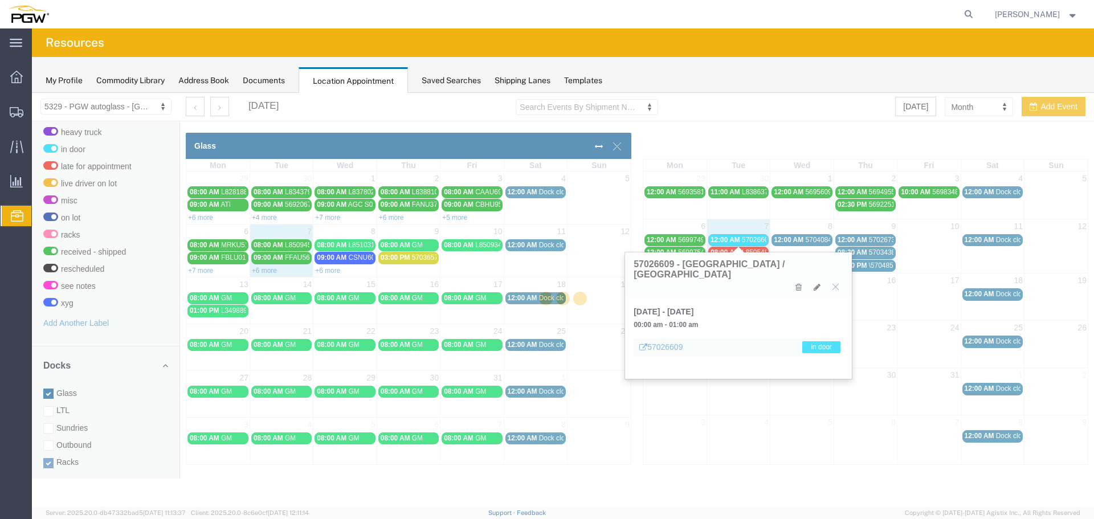
select select "3"
select select "220"
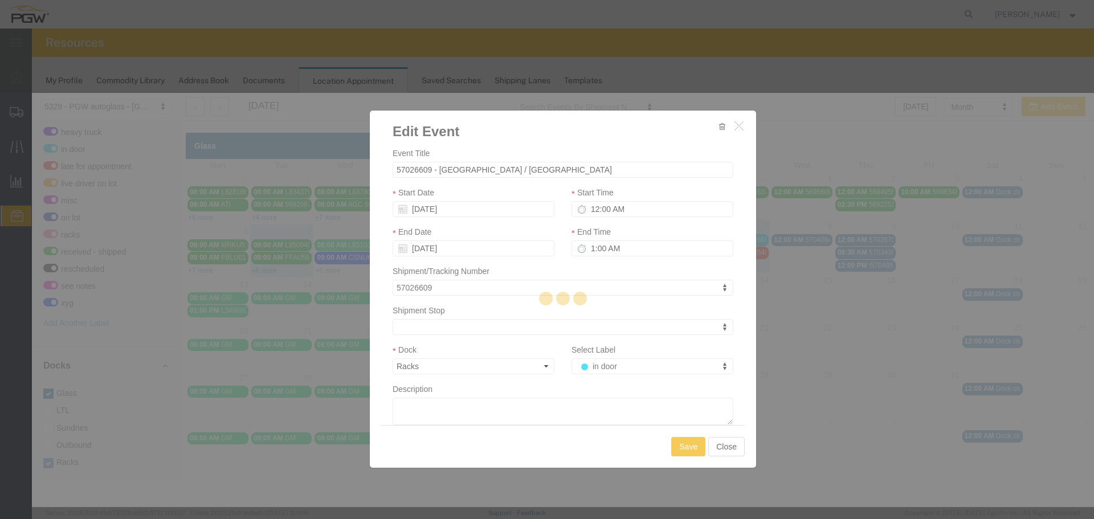
select select
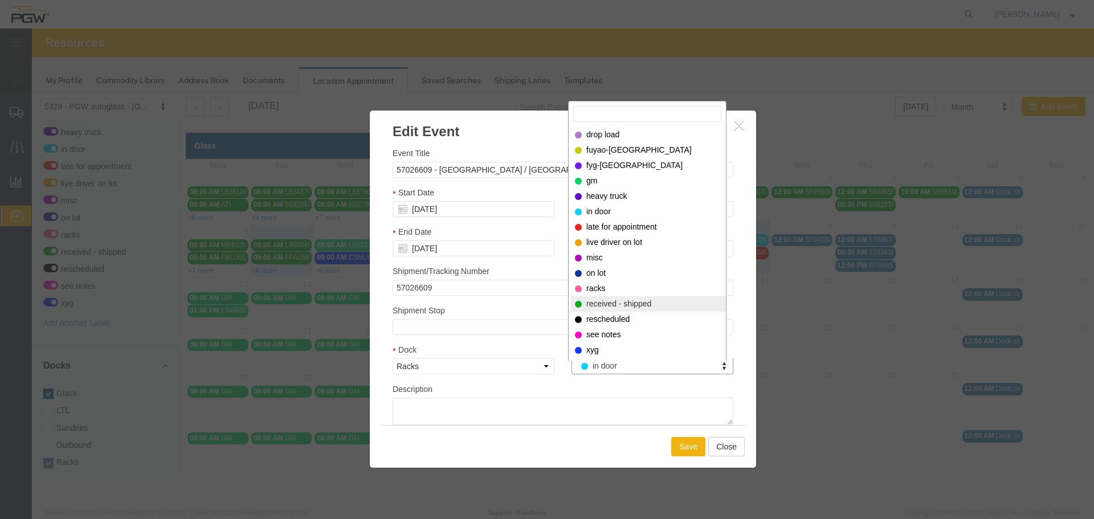
select select "200"
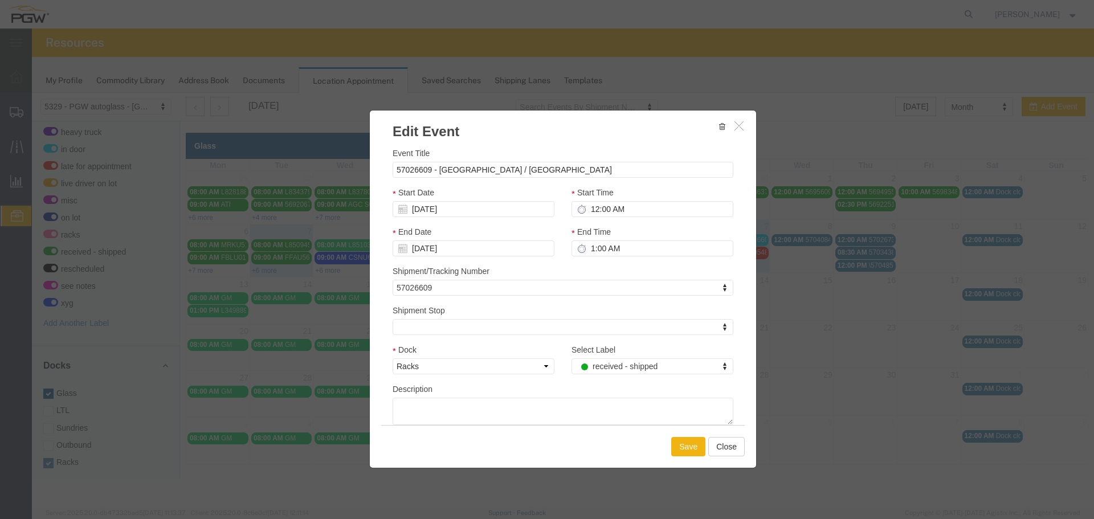
click at [686, 461] on div "Save Close" at bounding box center [563, 446] width 364 height 43
click at [686, 454] on button "Save" at bounding box center [688, 446] width 34 height 19
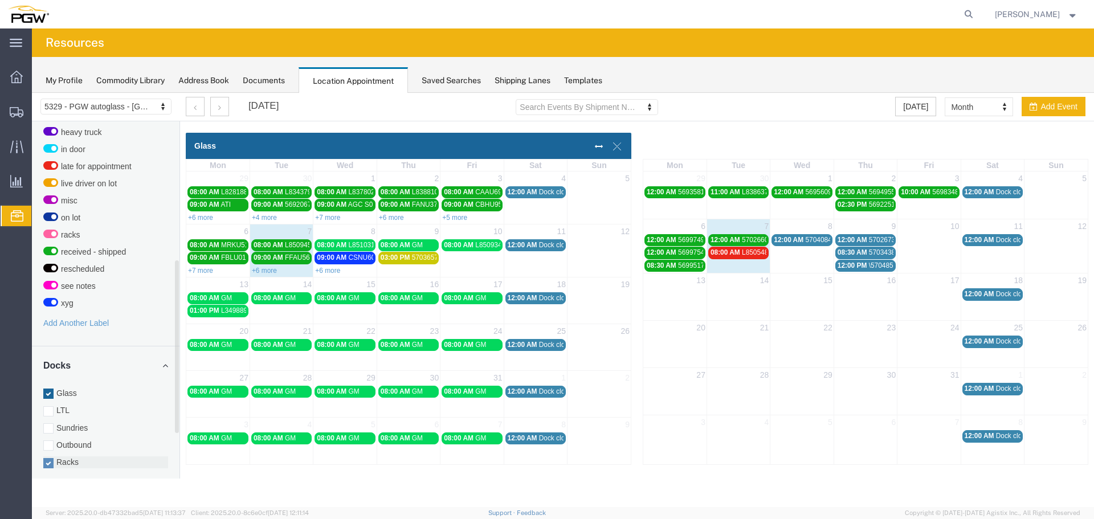
click at [81, 457] on label "Racks" at bounding box center [105, 462] width 125 height 11
click at [32, 93] on input "Racks" at bounding box center [32, 93] width 0 height 0
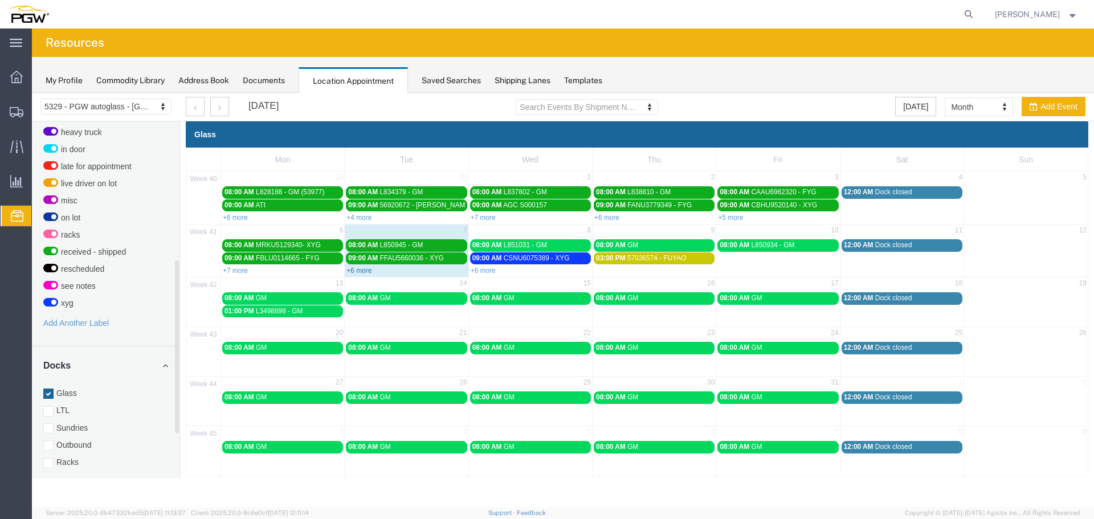
click at [356, 272] on link "+6 more" at bounding box center [359, 271] width 25 height 8
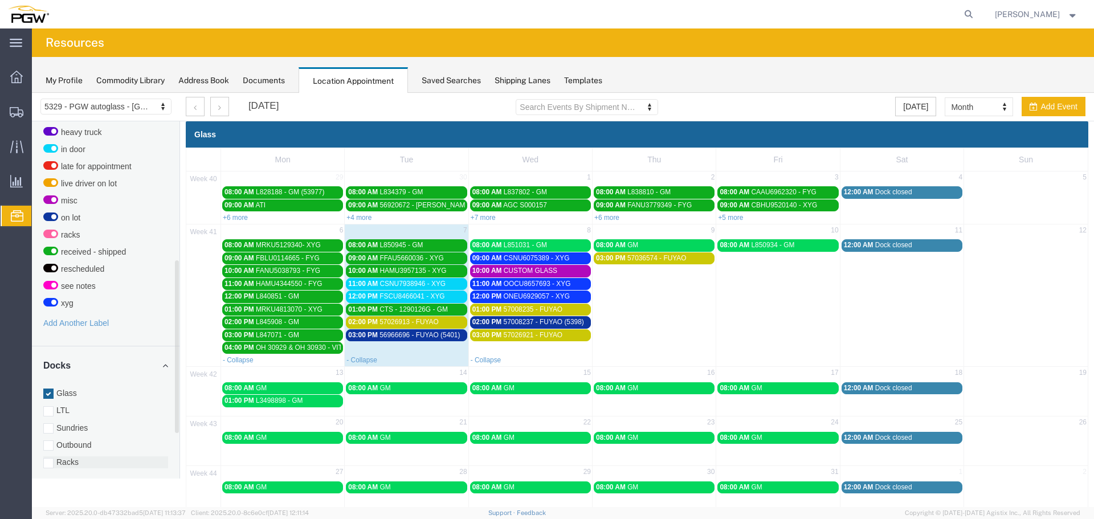
click at [70, 457] on label "Racks" at bounding box center [105, 462] width 125 height 11
click at [32, 93] on input "Racks" at bounding box center [32, 93] width 0 height 0
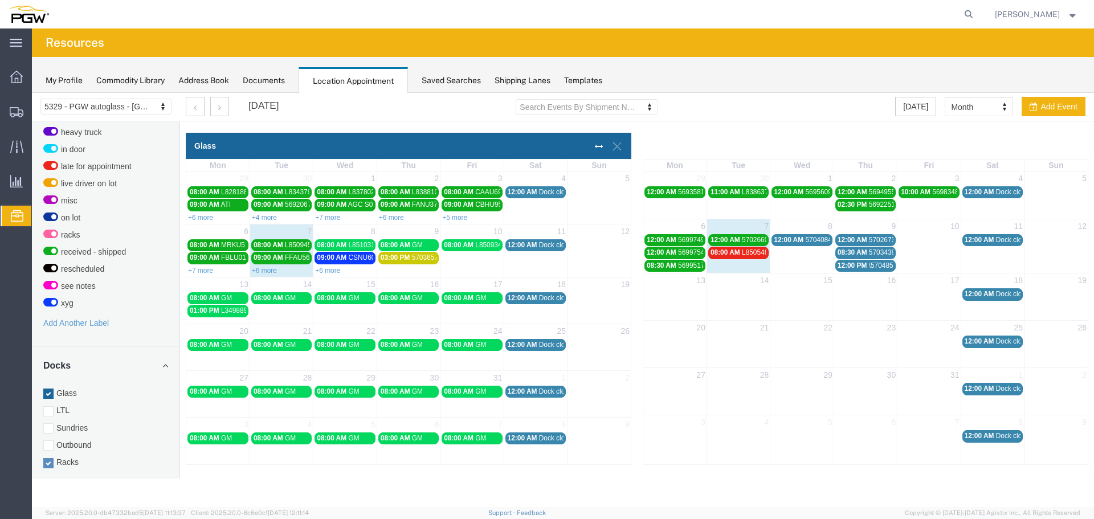
click at [749, 255] on span "L850548--GM [PERSON_NAME], [GEOGRAPHIC_DATA]" at bounding box center [829, 253] width 174 height 8
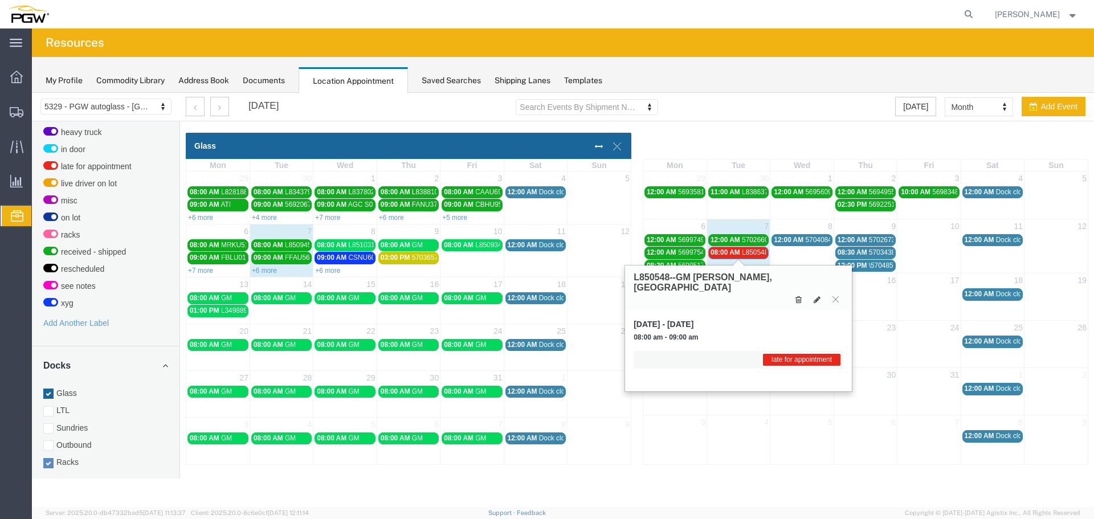
click at [803, 294] on button at bounding box center [798, 300] width 15 height 12
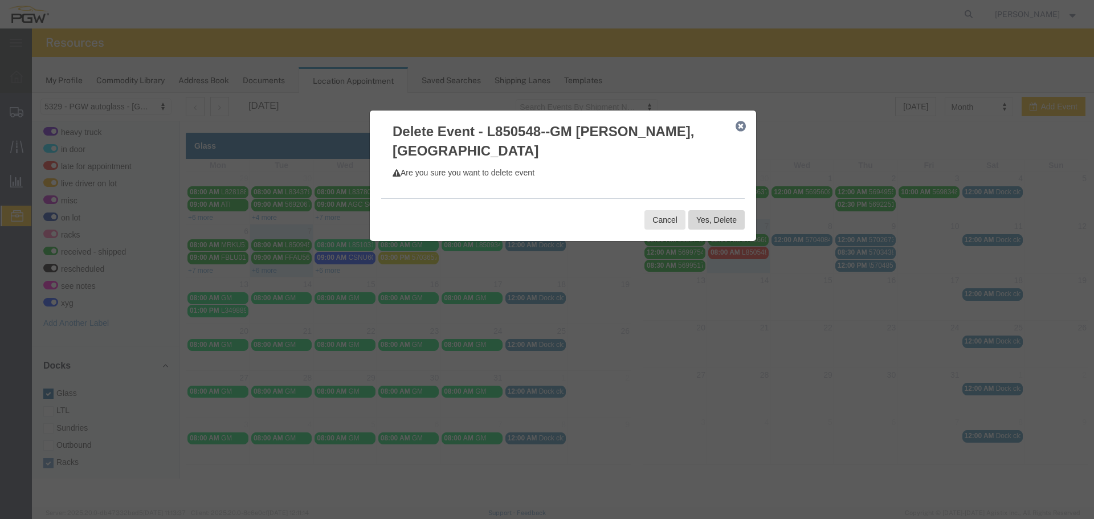
click at [715, 210] on button "Yes, Delete" at bounding box center [717, 219] width 56 height 19
